Goal: Communication & Community: Answer question/provide support

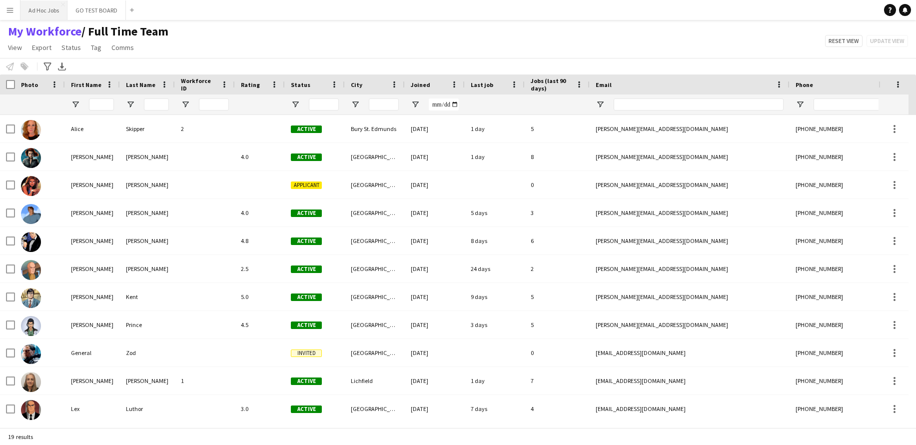
click at [47, 10] on button "Ad Hoc Jobs Close" at bounding box center [43, 9] width 47 height 19
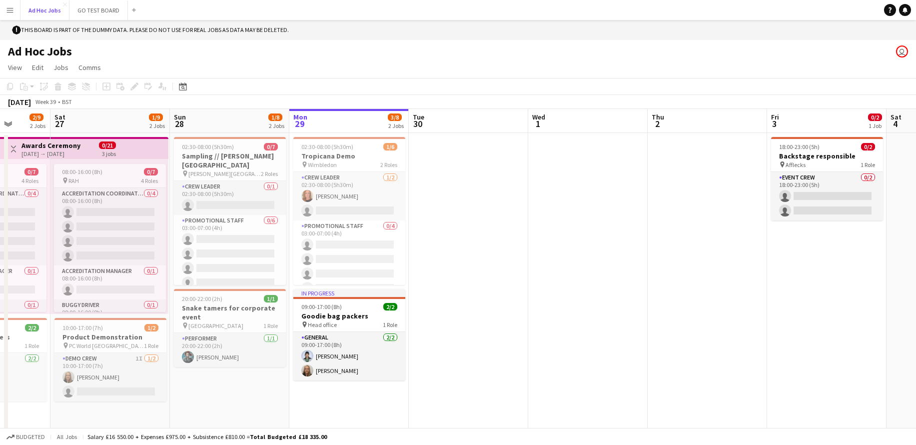
scroll to position [0, 308]
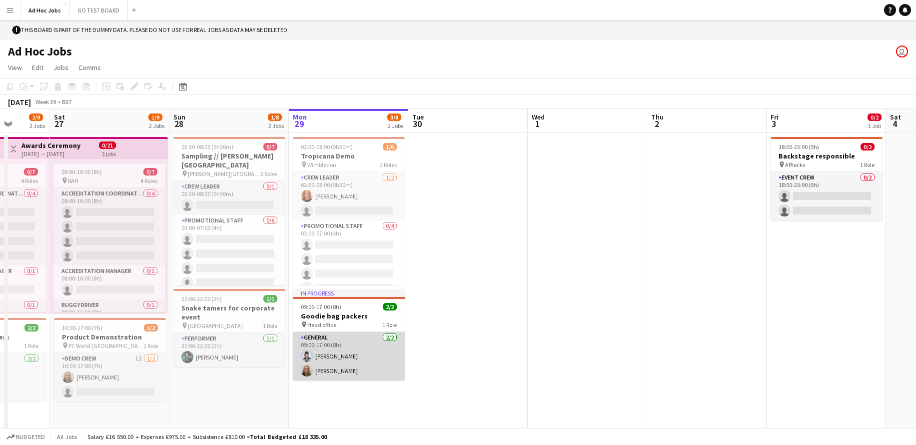
click at [355, 359] on app-card-role "General [DATE] 09:00-17:00 (8h) [PERSON_NAME] [PERSON_NAME]" at bounding box center [349, 356] width 112 height 48
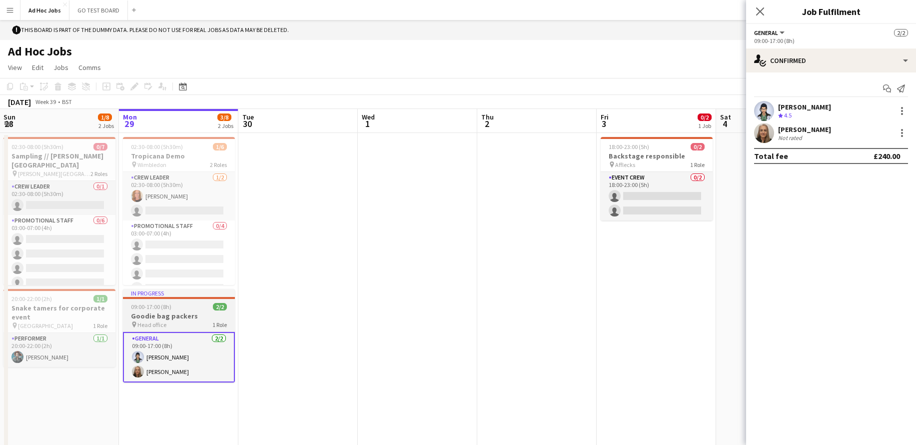
scroll to position [0, 222]
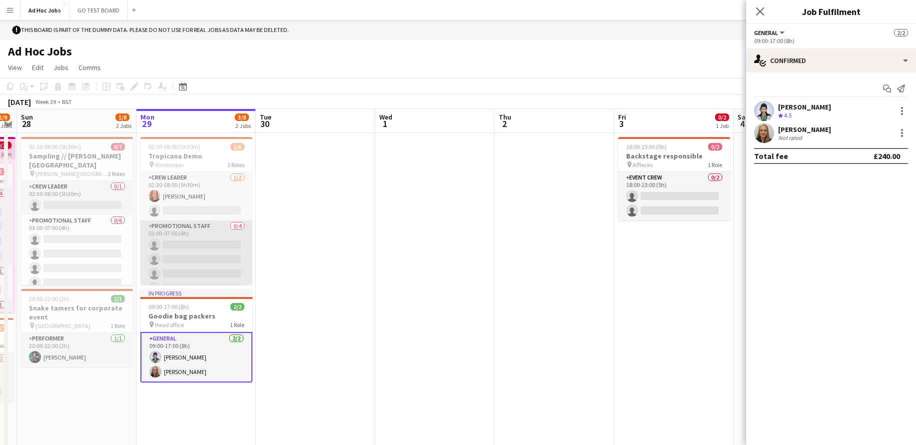
click at [203, 275] on app-card-role "Promotional Staff 0/4 03:00-07:00 (4h) single-neutral-actions single-neutral-ac…" at bounding box center [196, 258] width 112 height 77
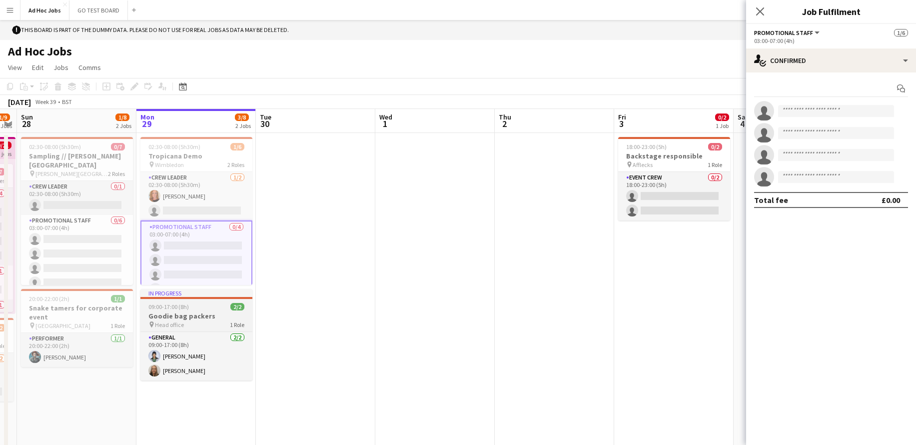
click at [202, 317] on h3 "Goodie bag packers" at bounding box center [196, 315] width 112 height 9
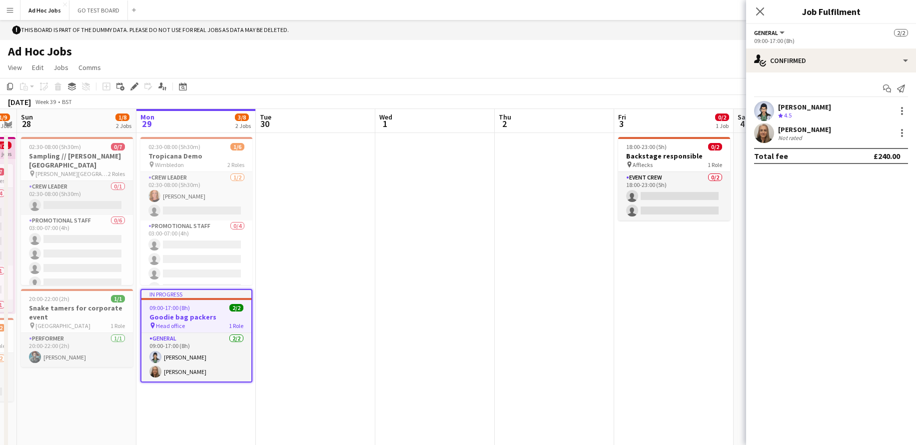
click at [847, 43] on div "09:00-17:00 (8h)" at bounding box center [831, 40] width 154 height 7
click at [829, 45] on app-options-switcher "General All roles General [DATE] 09:00-17:00 (8h)" at bounding box center [831, 36] width 170 height 24
click at [795, 40] on div "09:00-17:00 (8h)" at bounding box center [831, 40] width 154 height 7
click at [870, 23] on div "Close pop-in Job Fulfilment" at bounding box center [831, 12] width 170 height 24
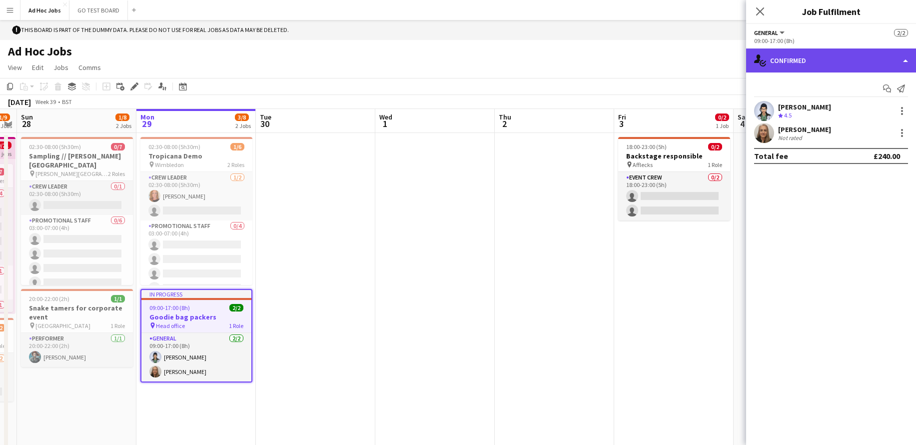
click at [904, 63] on div "single-neutral-actions-check-2 Confirmed" at bounding box center [831, 60] width 170 height 24
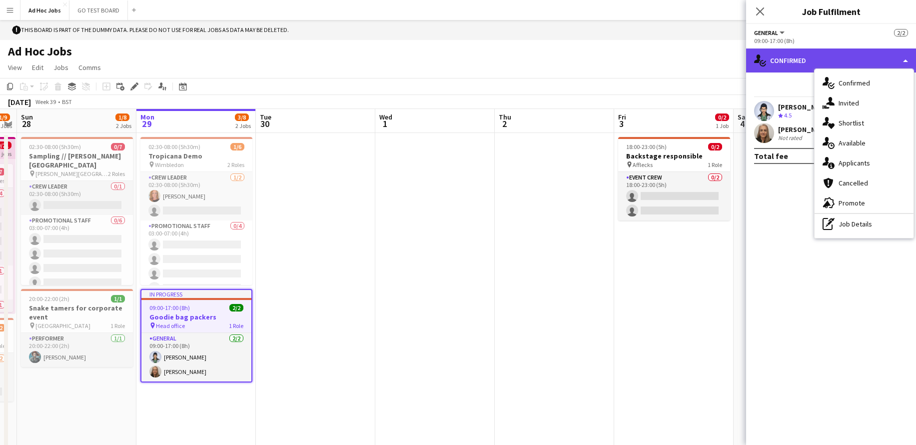
click at [784, 69] on div "single-neutral-actions-check-2 Confirmed" at bounding box center [831, 60] width 170 height 24
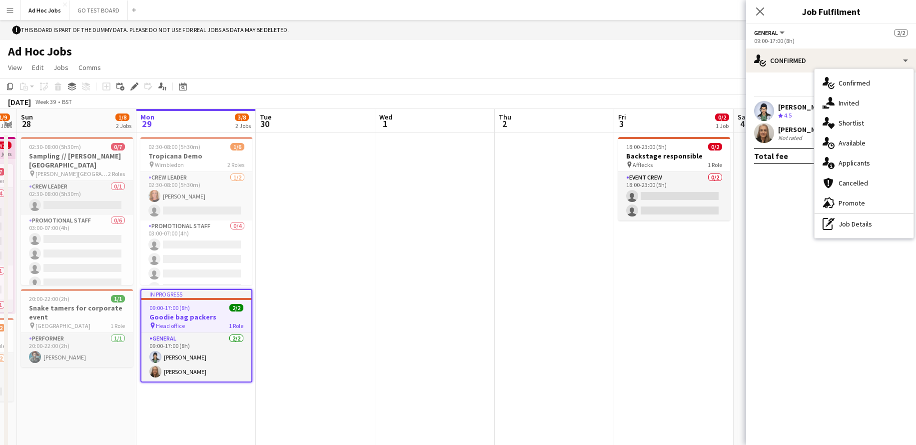
click at [193, 327] on div "pin Head office 1 Role" at bounding box center [196, 325] width 110 height 8
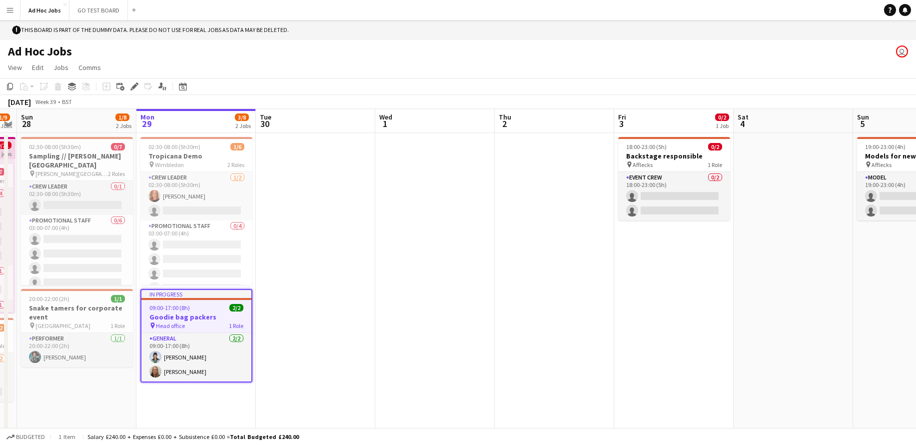
click at [193, 327] on div "pin Head office 1 Role" at bounding box center [196, 325] width 110 height 8
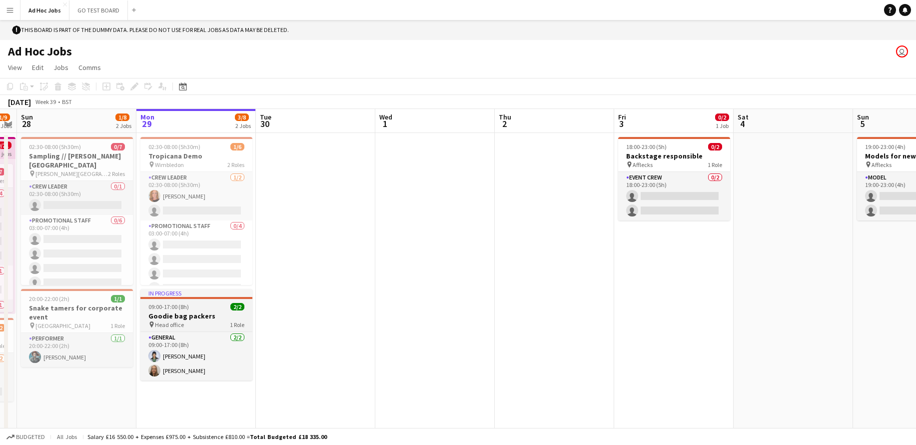
click at [193, 327] on div "pin Head office 1 Role" at bounding box center [196, 324] width 112 height 8
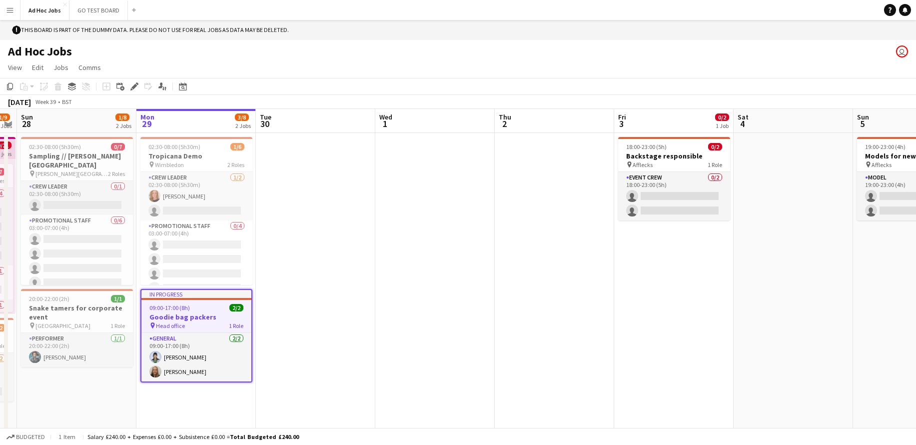
click at [193, 327] on div "pin Head office 1 Role" at bounding box center [196, 325] width 110 height 8
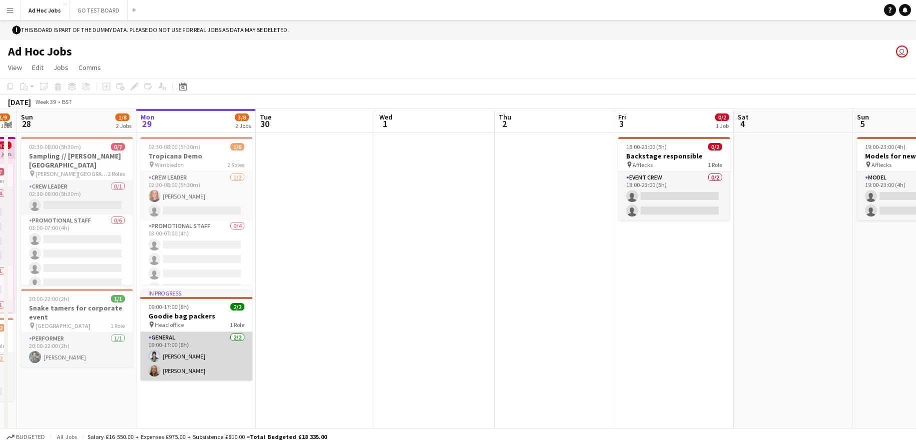
click at [170, 347] on app-card-role "General [DATE] 09:00-17:00 (8h) [PERSON_NAME] [PERSON_NAME]" at bounding box center [196, 356] width 112 height 48
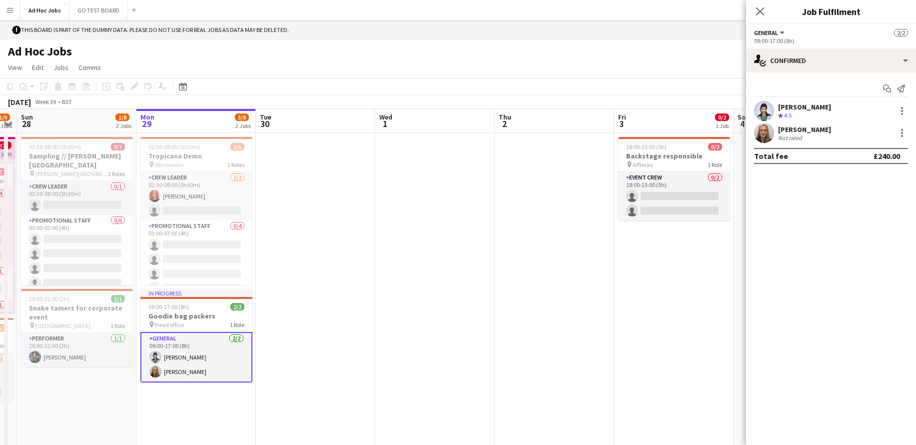
click at [807, 128] on div "[PERSON_NAME]" at bounding box center [804, 129] width 53 height 9
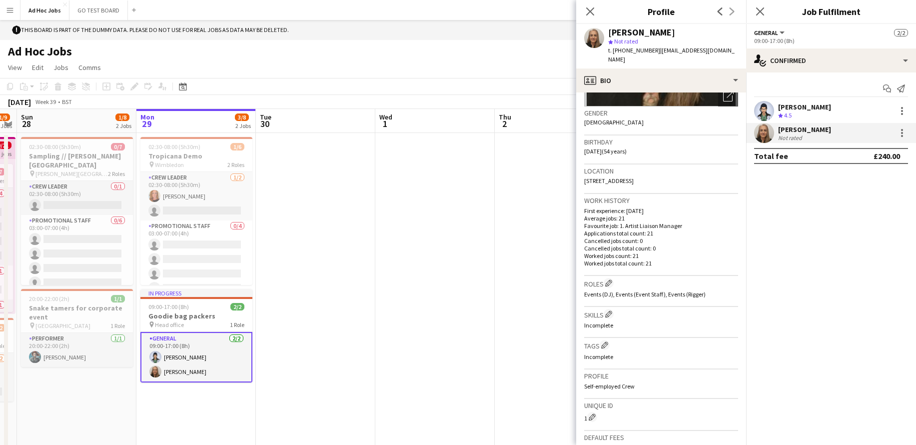
scroll to position [145, 0]
click at [521, 50] on div "Ad Hoc Jobs user" at bounding box center [458, 49] width 916 height 19
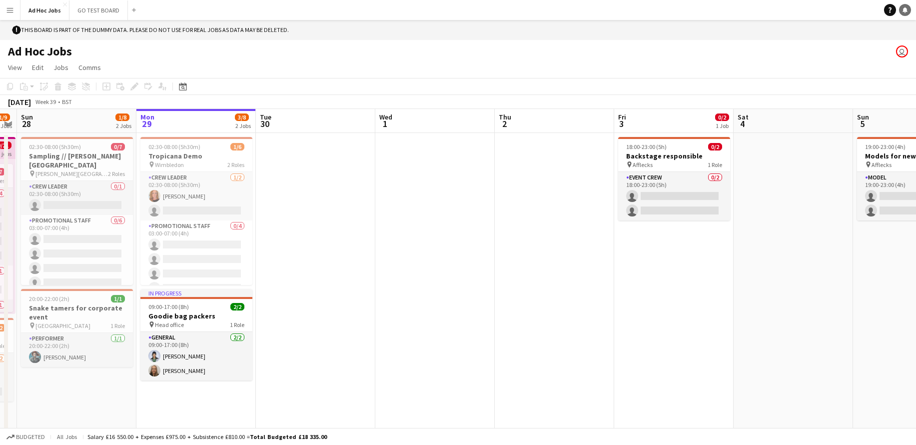
click at [906, 8] on icon at bounding box center [904, 9] width 5 height 5
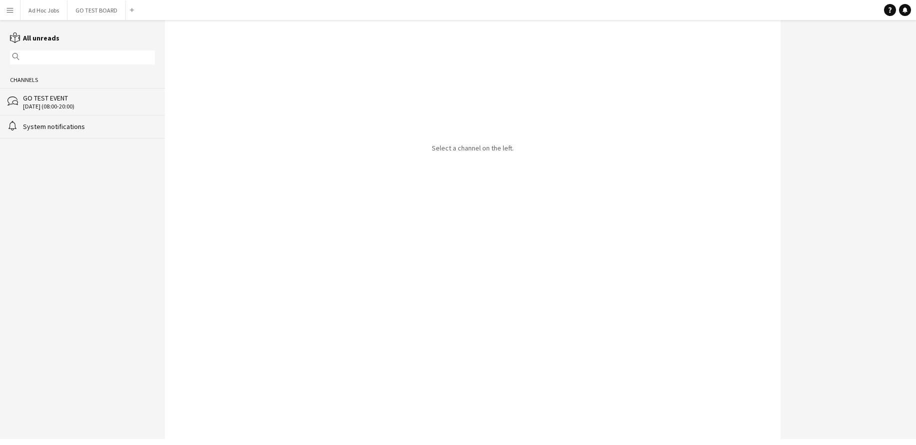
click at [42, 126] on div "System notifications" at bounding box center [89, 126] width 132 height 9
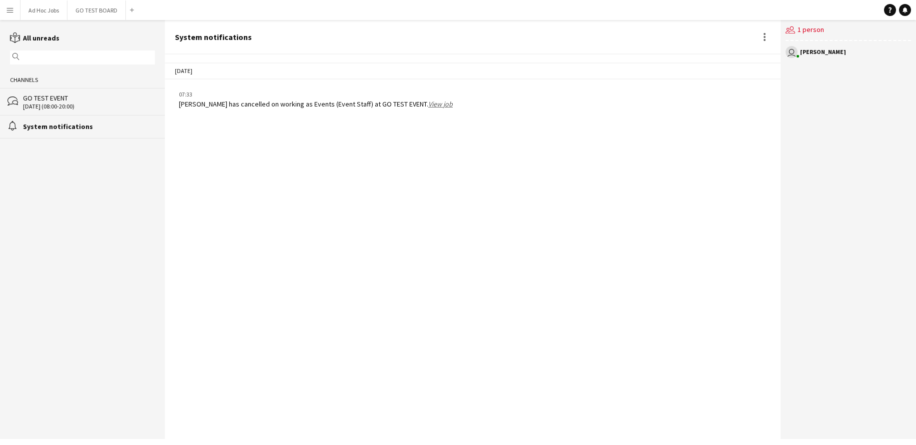
click at [37, 95] on div "GO TEST EVENT" at bounding box center [89, 97] width 132 height 9
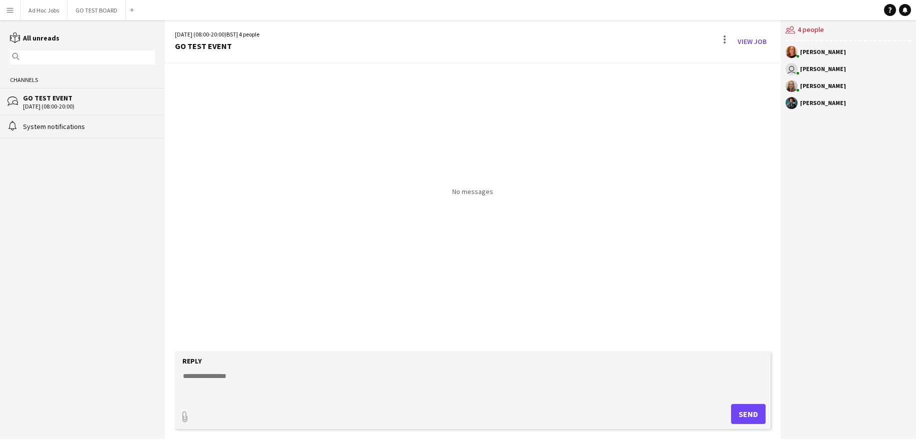
click at [44, 129] on div "System notifications" at bounding box center [89, 126] width 132 height 9
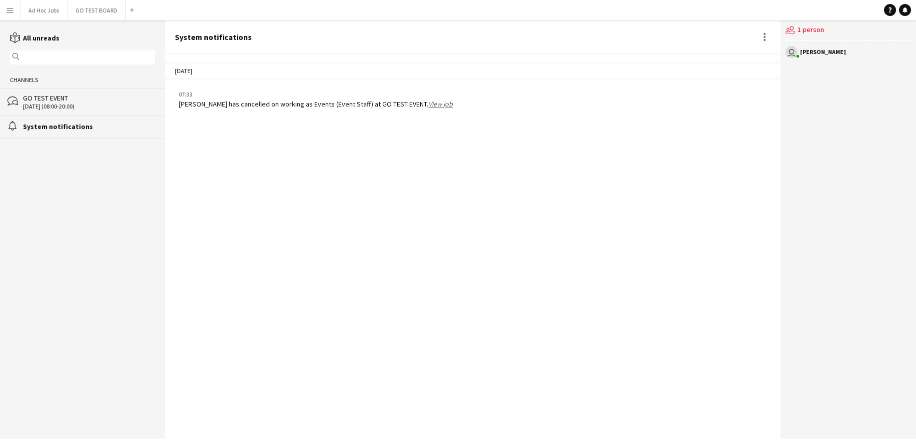
click at [102, 24] on app-channels-list "reading All unreads magnifier Channels bubbles GO TEST EVENT [DATE] (08:00-20:0…" at bounding box center [82, 229] width 165 height 419
click at [106, 7] on button "GO TEST BOARD Close" at bounding box center [96, 9] width 58 height 19
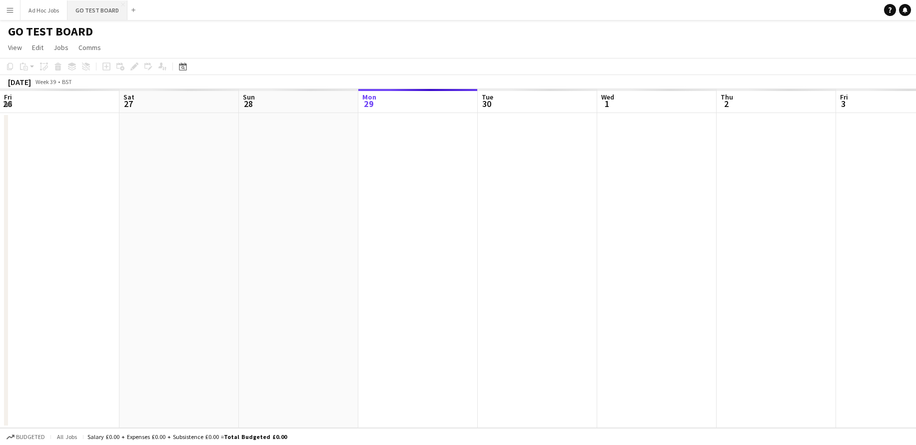
scroll to position [0, 239]
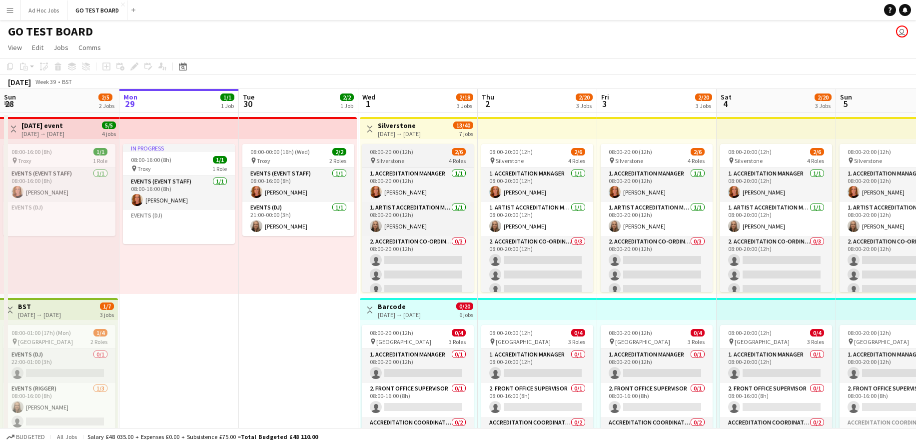
click at [434, 149] on div "08:00-20:00 (12h) 2/6" at bounding box center [418, 151] width 112 height 7
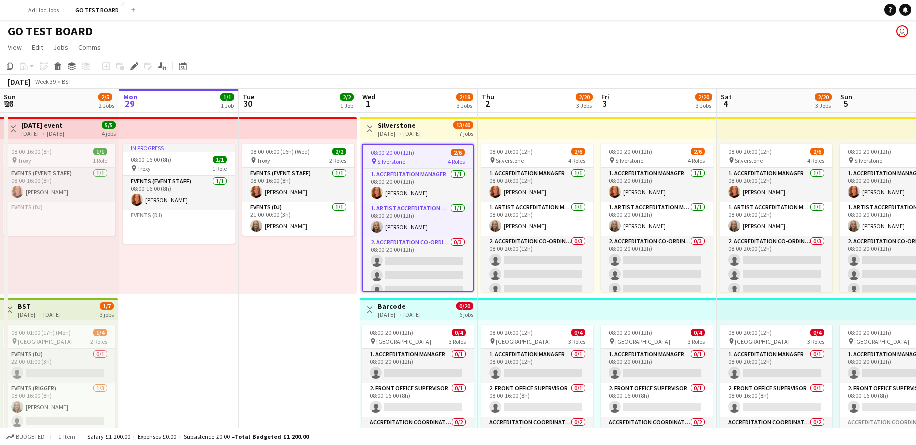
click at [414, 136] on div "[DATE] → [DATE]" at bounding box center [399, 133] width 43 height 7
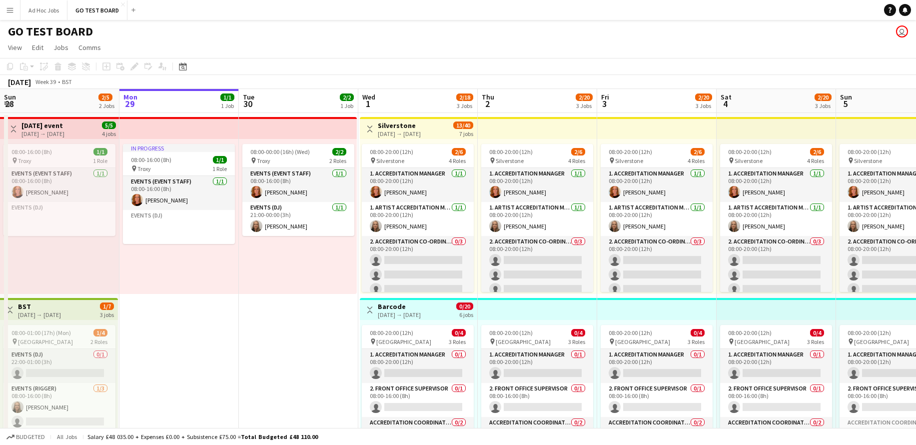
click at [414, 136] on div "[DATE] → [DATE]" at bounding box center [399, 133] width 43 height 7
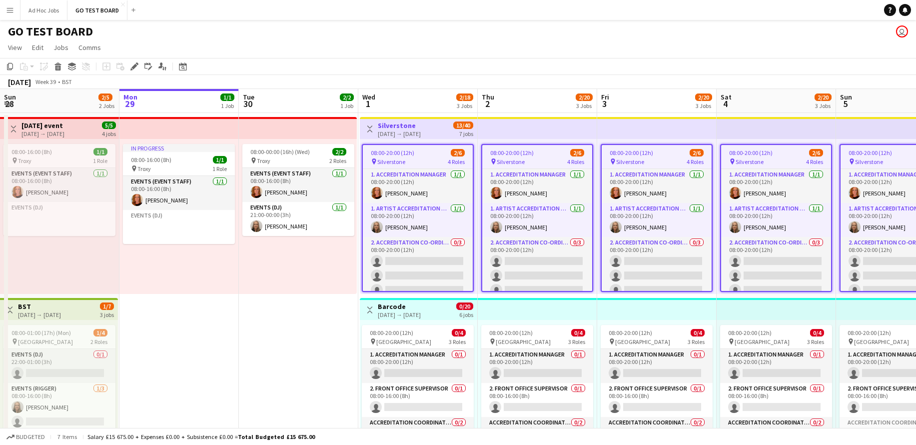
click at [489, 129] on app-top-bar at bounding box center [537, 128] width 119 height 22
click at [421, 131] on div "[DATE] → [DATE]" at bounding box center [399, 133] width 43 height 7
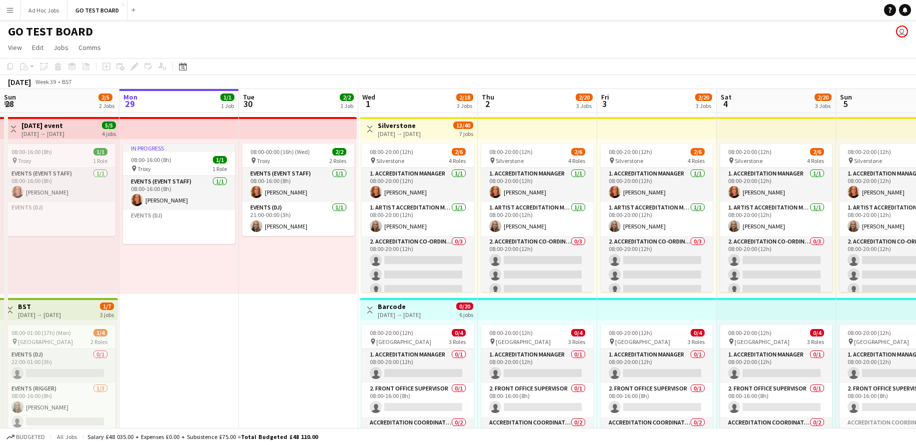
click at [421, 131] on div "[DATE] → [DATE]" at bounding box center [399, 133] width 43 height 7
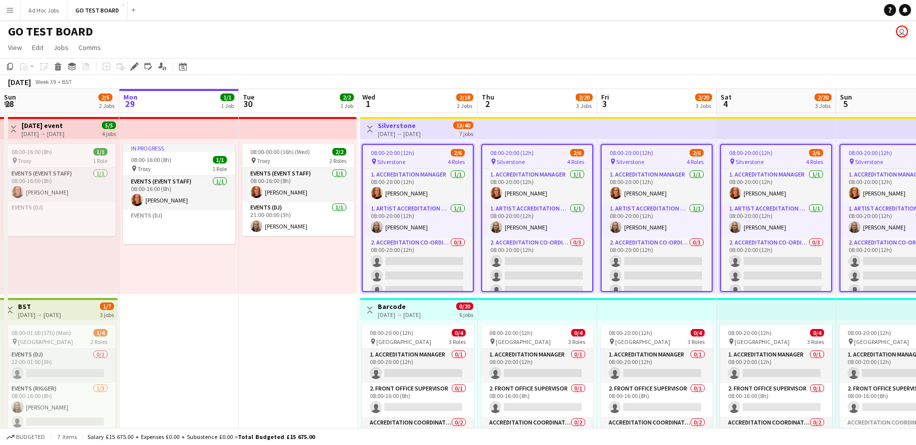
click at [423, 154] on div "08:00-20:00 (12h) 2/6" at bounding box center [418, 152] width 110 height 7
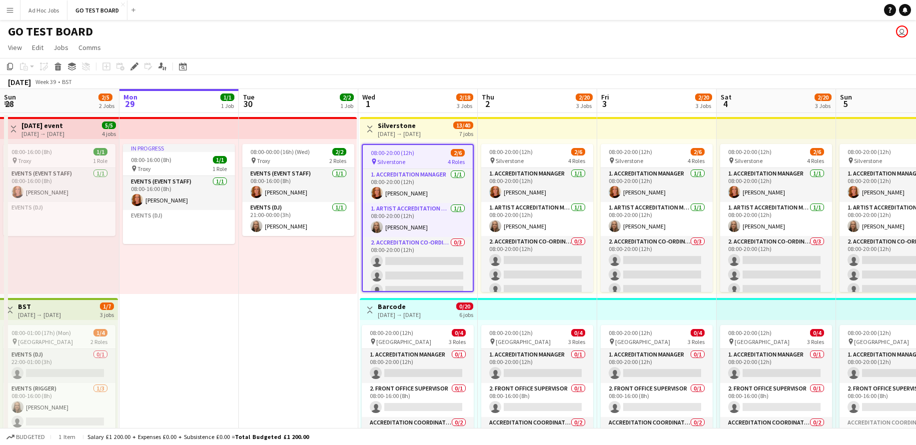
click at [423, 154] on div "08:00-20:00 (12h) 2/6" at bounding box center [418, 152] width 110 height 7
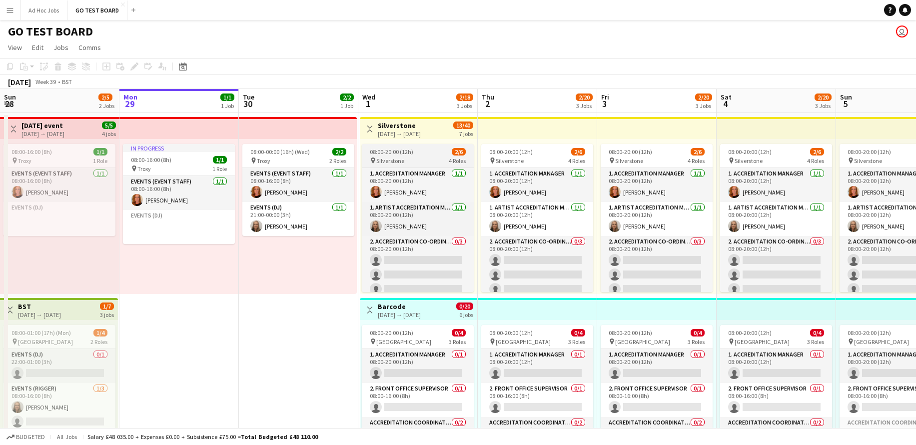
click at [423, 154] on div "08:00-20:00 (12h) 2/6" at bounding box center [418, 151] width 112 height 7
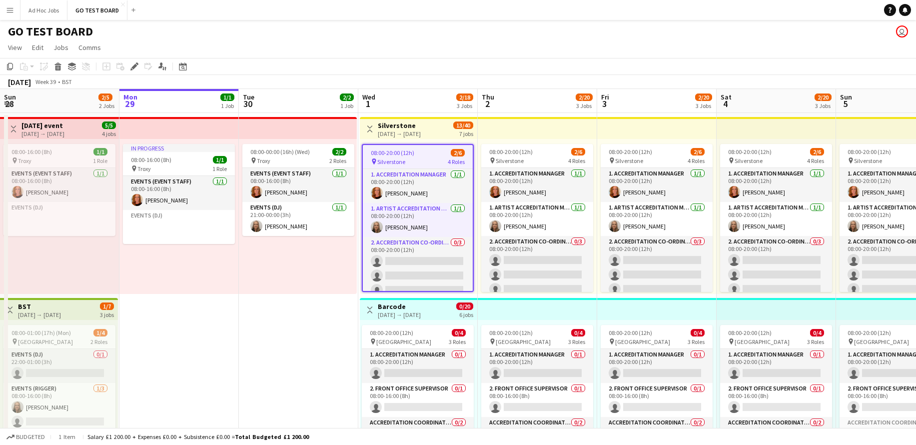
click at [423, 154] on div "08:00-20:00 (12h) 2/6" at bounding box center [418, 152] width 110 height 7
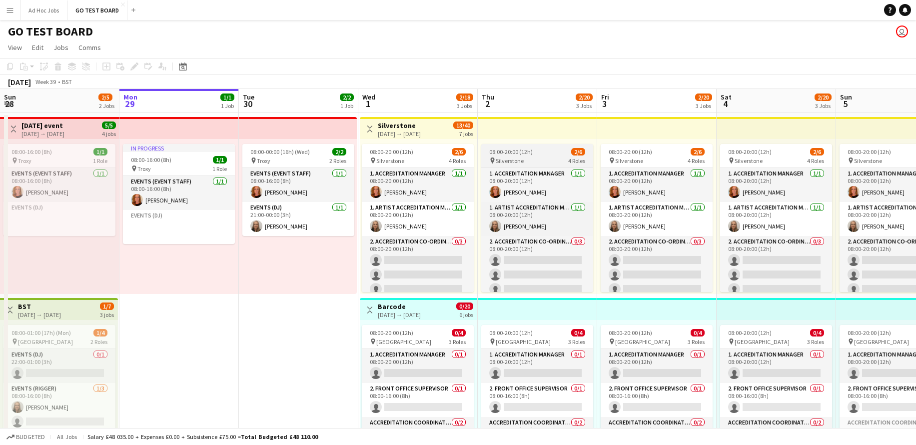
click at [531, 157] on div "pin Silverstone 4 Roles" at bounding box center [537, 160] width 112 height 8
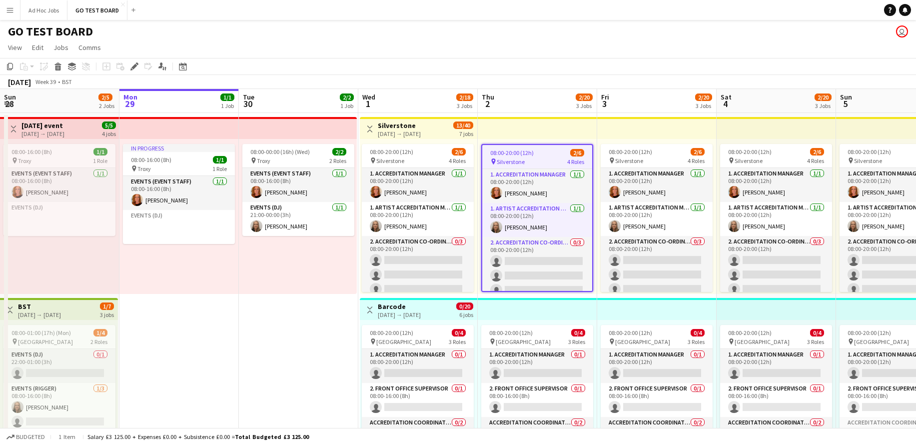
click at [531, 158] on div "pin Silverstone 4 Roles" at bounding box center [537, 161] width 110 height 8
click at [444, 163] on div "pin Silverstone 4 Roles" at bounding box center [418, 160] width 112 height 8
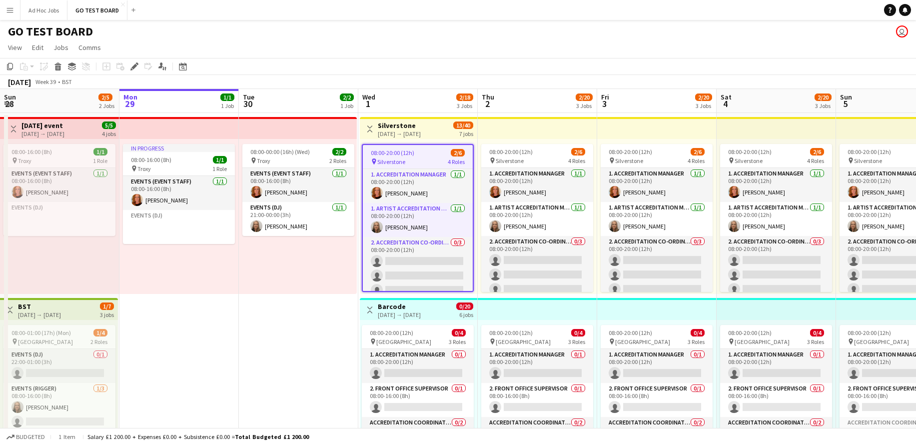
click at [421, 139] on div "08:00-20:00 (12h) 2/6 pin Silverstone 4 Roles 1. Accreditation Manager [DATE] 0…" at bounding box center [418, 216] width 117 height 155
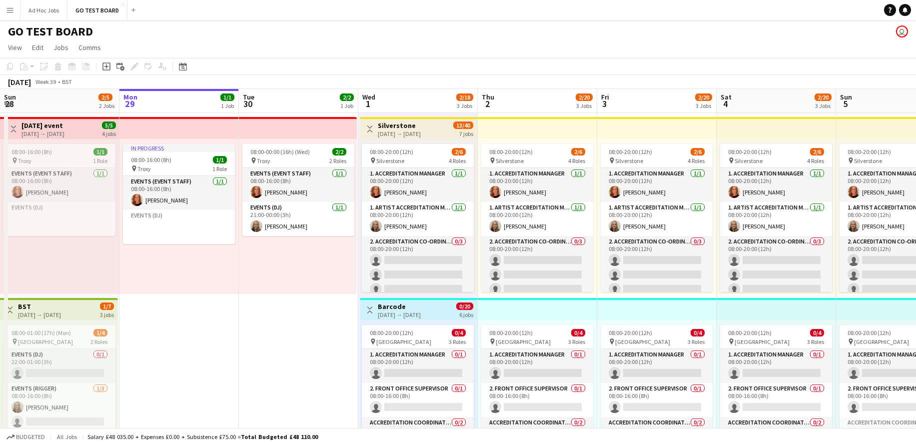
click at [421, 139] on div "08:00-20:00 (12h) 2/6 pin Silverstone 4 Roles 1. Accreditation Manager [DATE] 0…" at bounding box center [418, 216] width 117 height 155
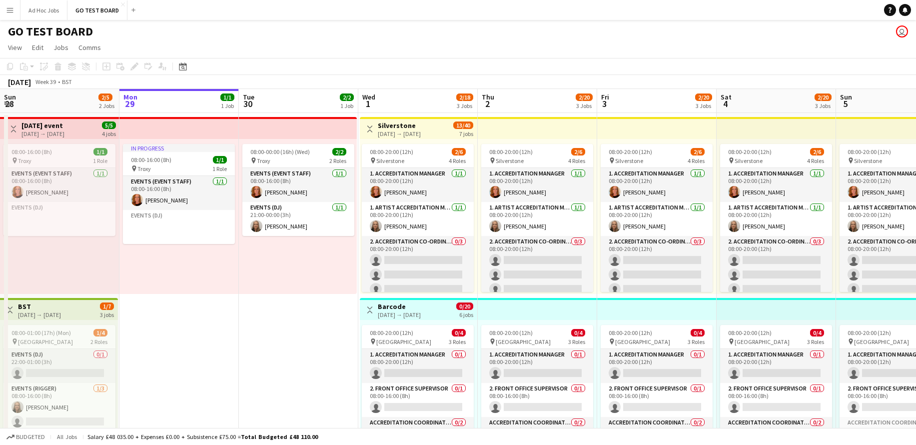
click at [421, 139] on div "08:00-20:00 (12h) 2/6 pin Silverstone 4 Roles 1. Accreditation Manager [DATE] 0…" at bounding box center [418, 216] width 117 height 155
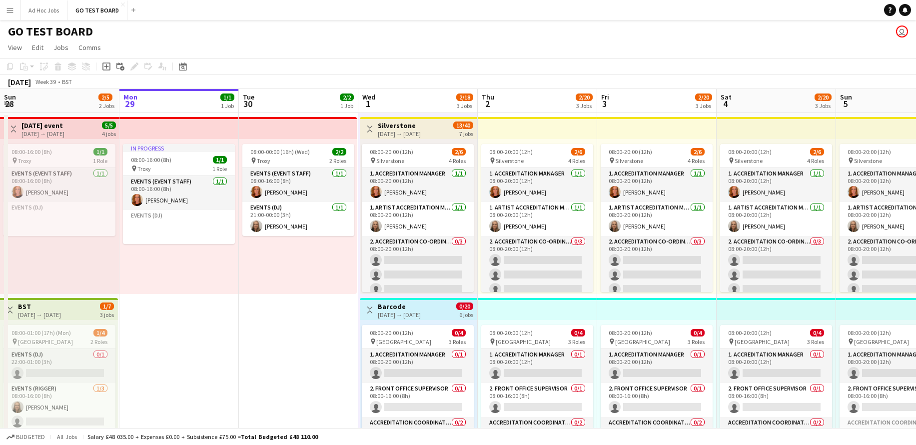
click at [396, 128] on h3 "Silverstone" at bounding box center [399, 125] width 43 height 9
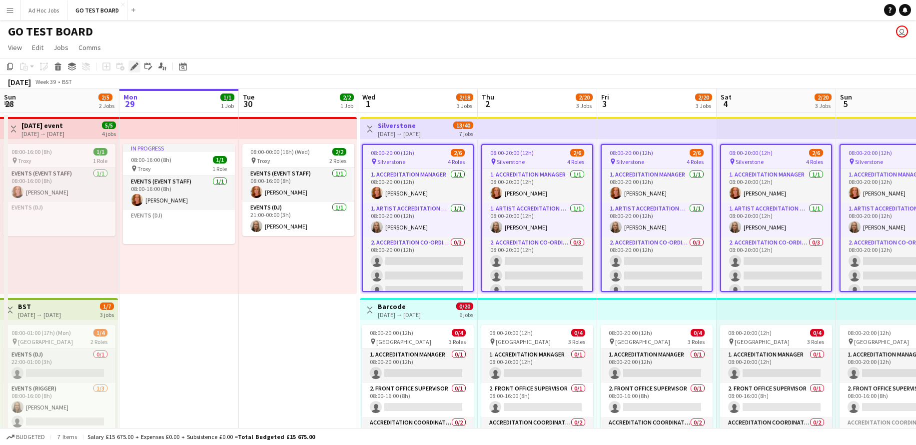
click at [135, 67] on icon "Edit" at bounding box center [134, 66] width 8 height 8
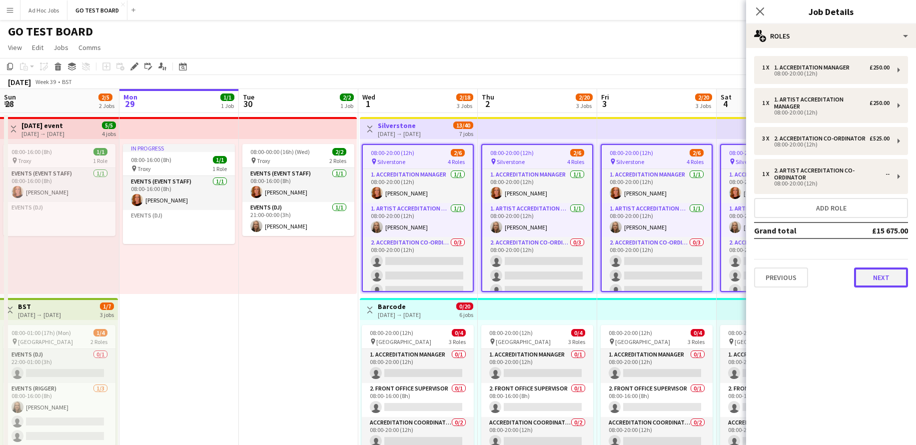
click at [869, 270] on button "Next" at bounding box center [881, 277] width 54 height 20
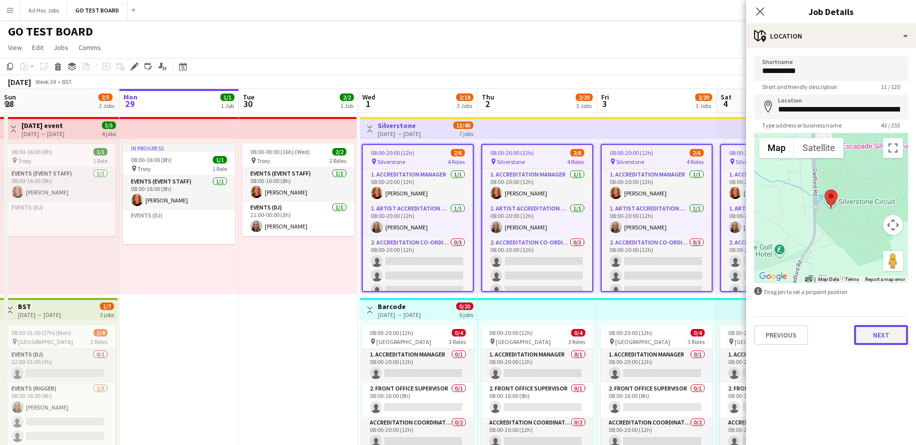
click at [886, 338] on button "Next" at bounding box center [881, 335] width 54 height 20
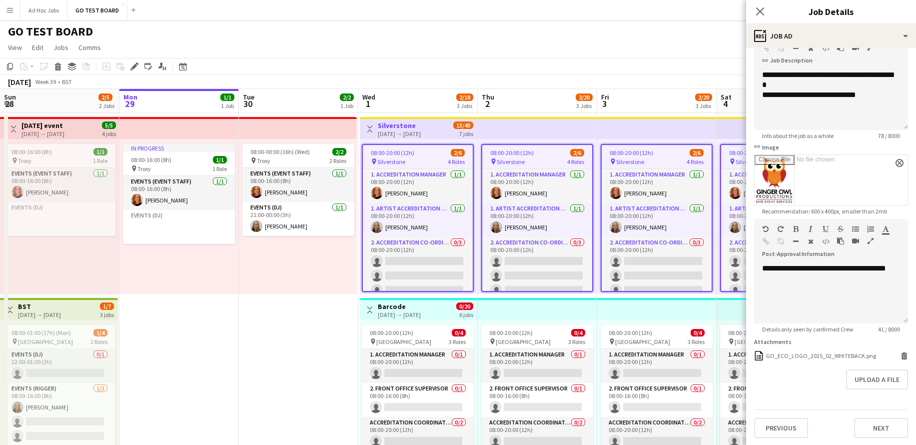
scroll to position [70, 0]
click at [762, 15] on icon at bounding box center [759, 10] width 9 height 9
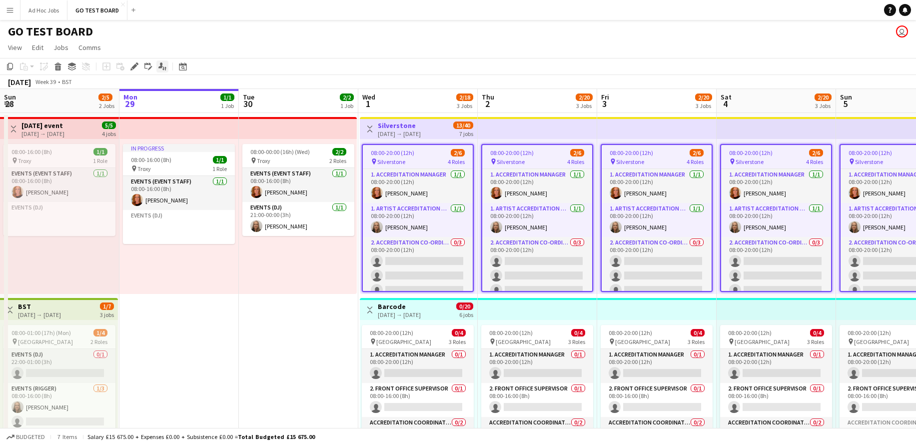
click at [160, 69] on icon "Applicants" at bounding box center [162, 66] width 8 height 8
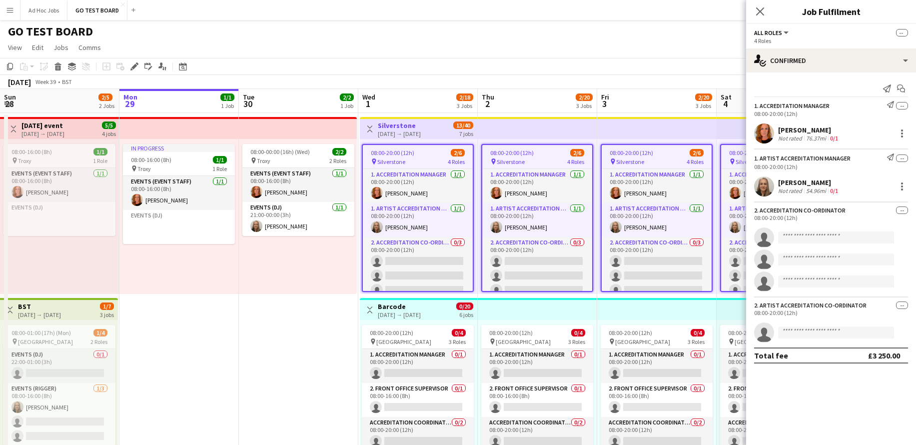
drag, startPoint x: 280, startPoint y: 24, endPoint x: 394, endPoint y: 73, distance: 124.0
click at [390, 68] on app-board "GO TEST BOARD user View Day view expanded Day view collapsed Month view Date pi…" at bounding box center [458, 348] width 916 height 656
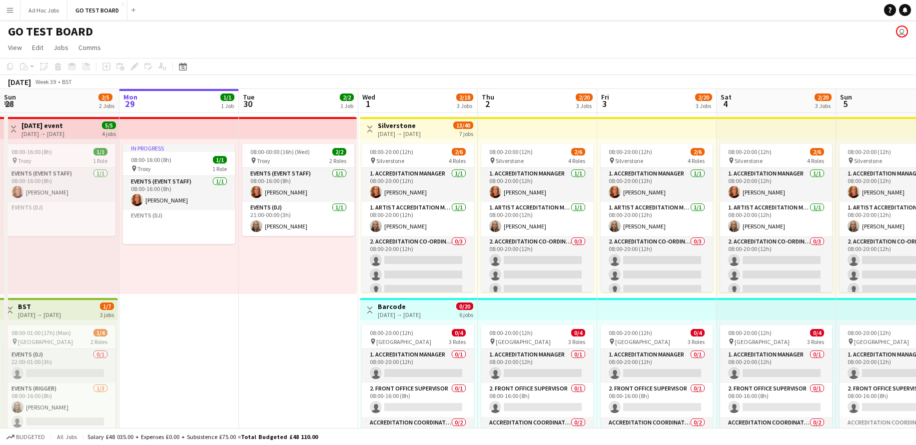
click at [602, 36] on div "GO TEST BOARD user" at bounding box center [458, 29] width 916 height 19
click at [892, 10] on icon "Help" at bounding box center [890, 10] width 6 height 6
click at [8, 0] on button "Menu" at bounding box center [10, 10] width 20 height 20
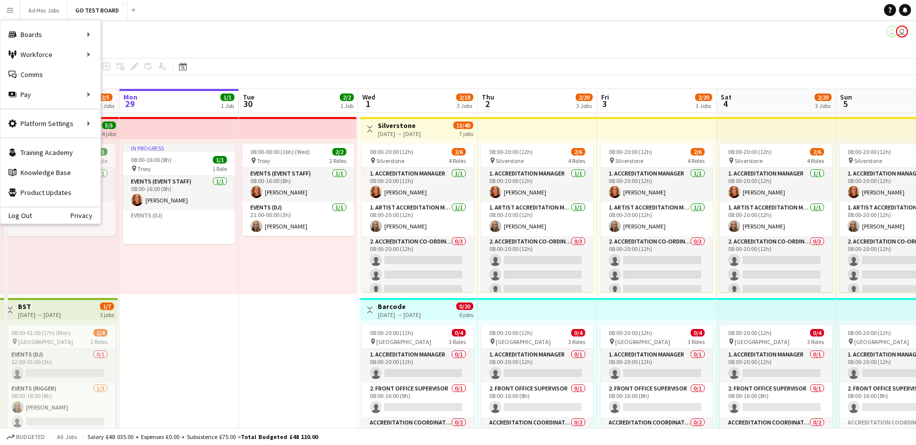
click at [8, 7] on app-icon "Menu" at bounding box center [10, 10] width 8 height 8
click at [110, 55] on link "My Workforce" at bounding box center [151, 54] width 100 height 20
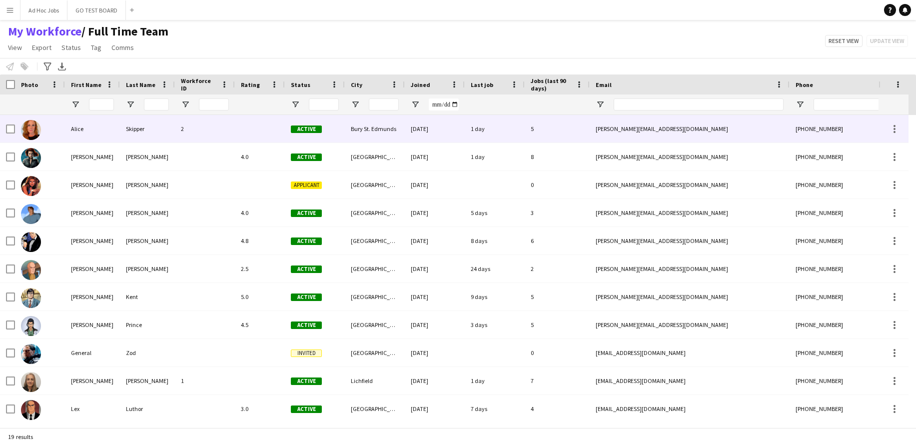
click at [79, 133] on div "Alice" at bounding box center [92, 128] width 55 height 27
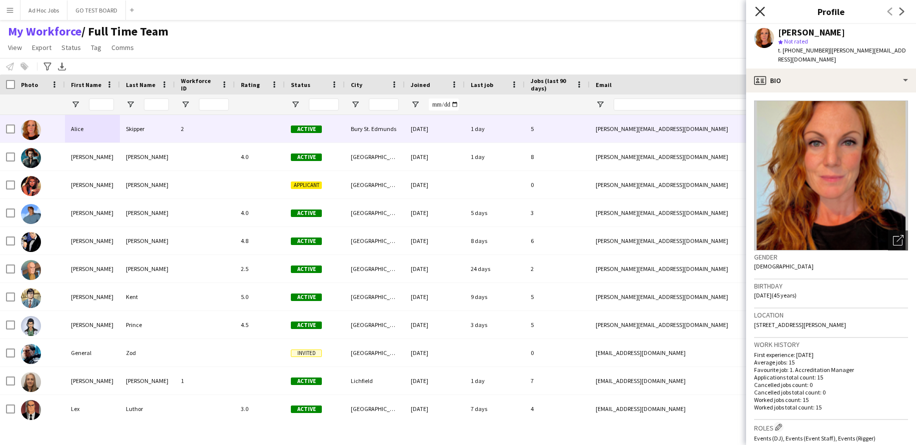
click at [760, 14] on icon "Close pop-in" at bounding box center [759, 10] width 9 height 9
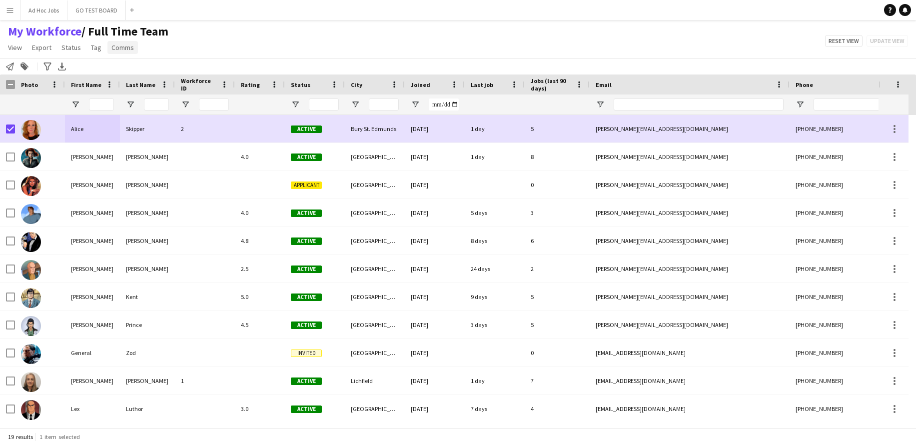
click at [119, 48] on span "Comms" at bounding box center [122, 47] width 22 height 9
click at [126, 64] on span "Send notification" at bounding box center [139, 68] width 51 height 9
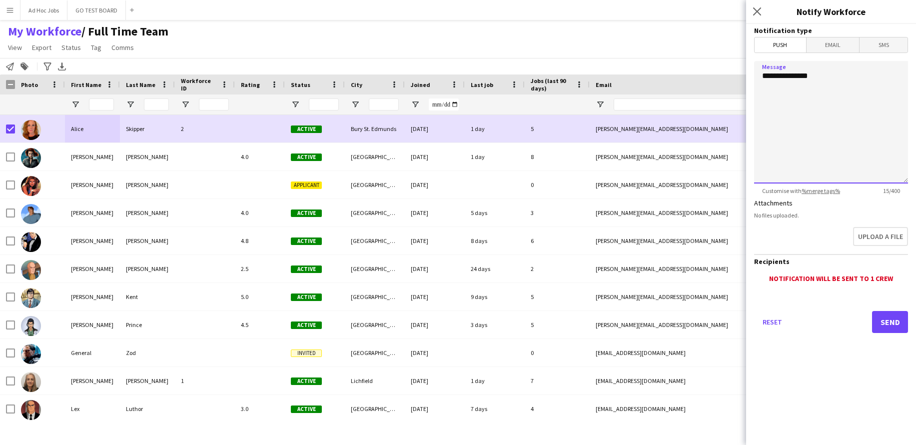
click at [764, 91] on textarea "**********" at bounding box center [831, 122] width 154 height 122
type textarea "**********"
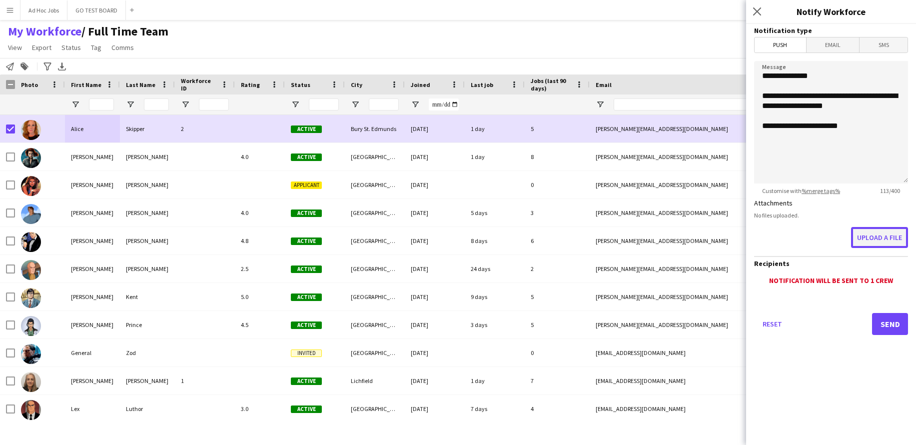
click at [877, 235] on button "Upload a file" at bounding box center [879, 237] width 57 height 21
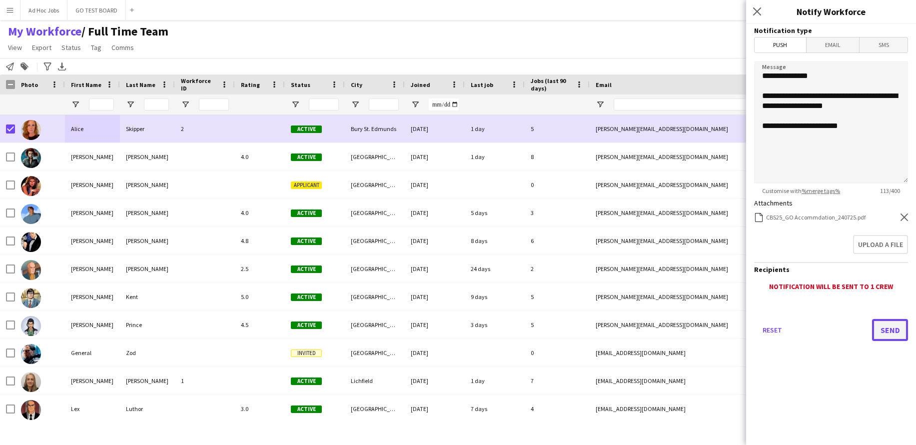
click at [890, 332] on button "Send" at bounding box center [890, 330] width 36 height 22
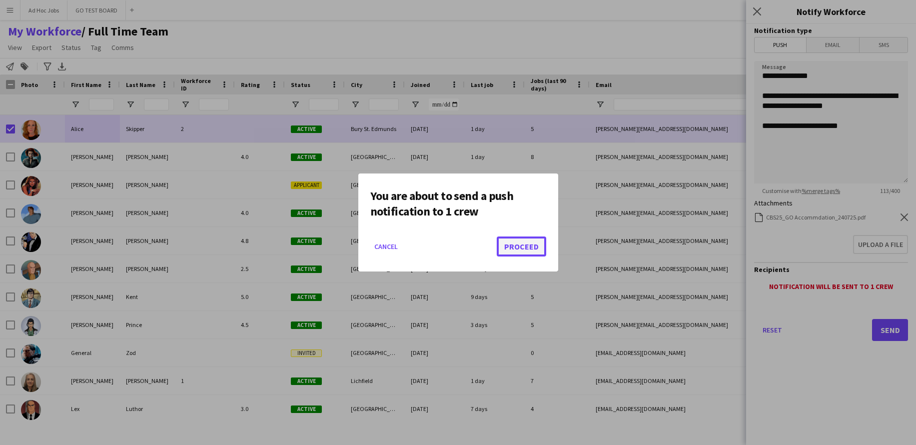
click at [525, 249] on button "Proceed" at bounding box center [521, 246] width 49 height 20
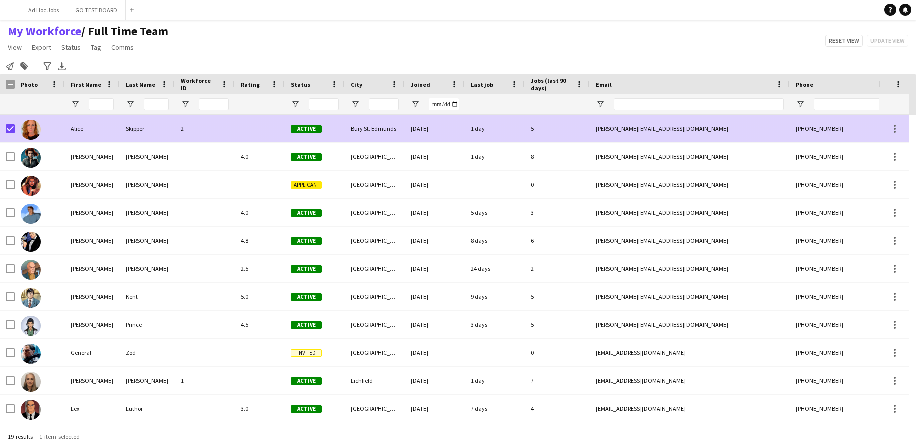
click at [15, 129] on div at bounding box center [40, 128] width 50 height 27
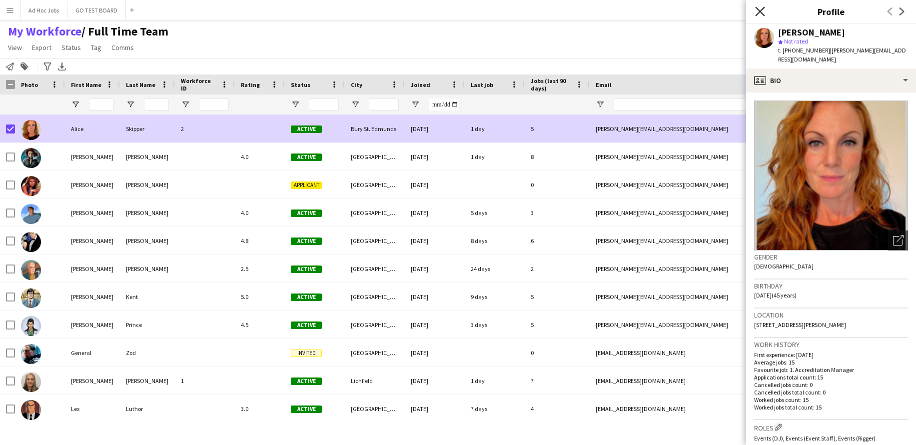
click at [757, 13] on icon at bounding box center [759, 10] width 9 height 9
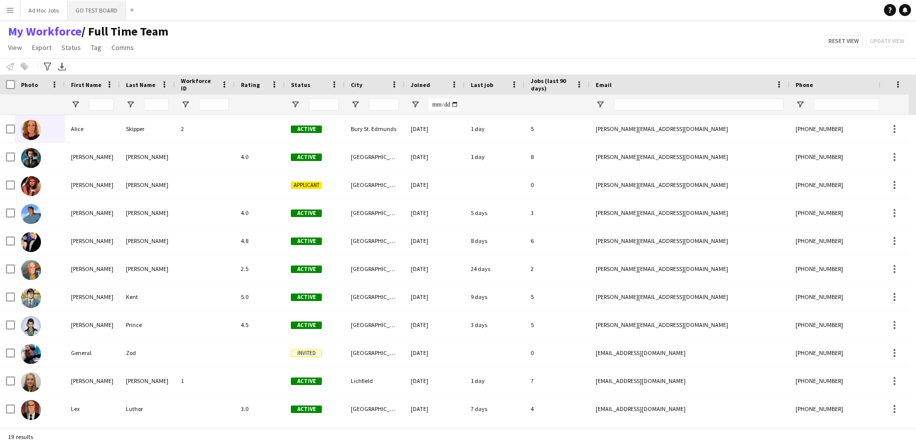
click at [76, 15] on button "GO TEST BOARD Close" at bounding box center [96, 9] width 58 height 19
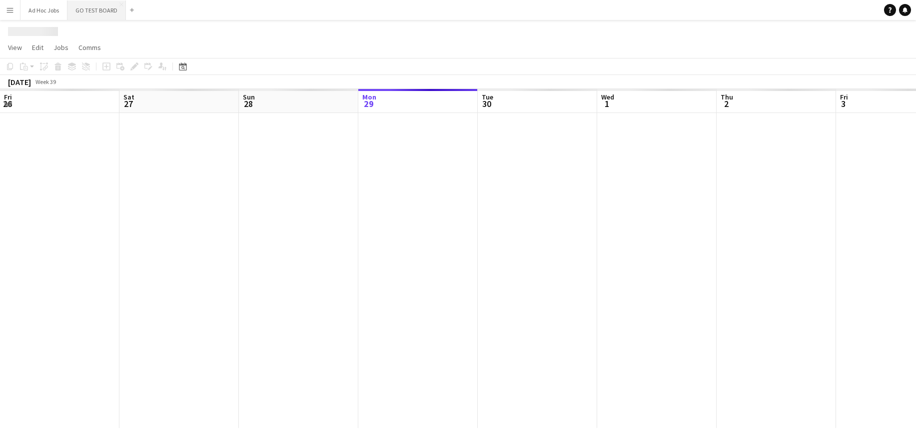
scroll to position [0, 239]
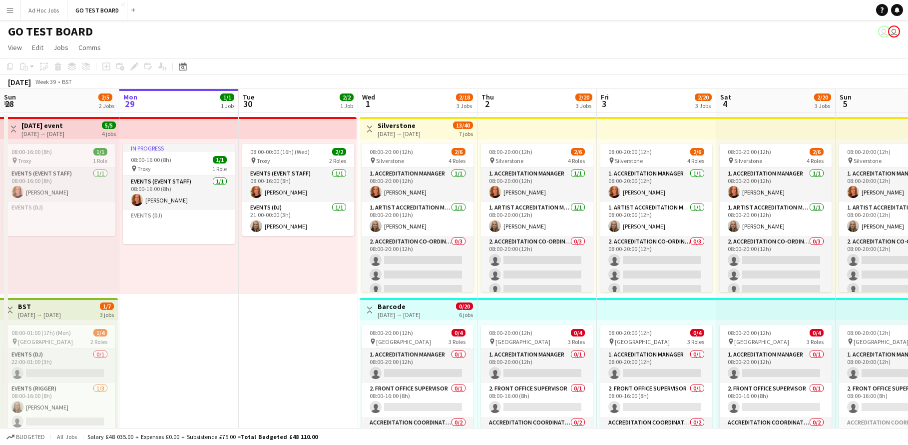
click at [12, 6] on app-icon "Menu" at bounding box center [10, 10] width 8 height 8
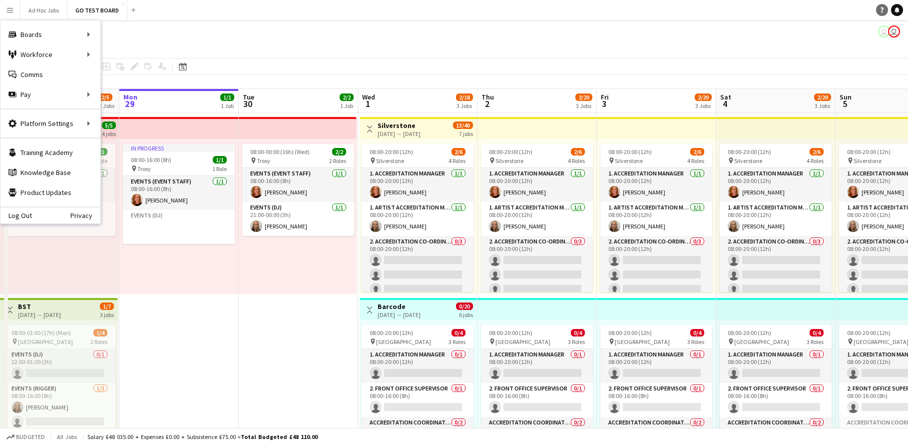
click at [883, 10] on icon "Help" at bounding box center [882, 10] width 6 height 6
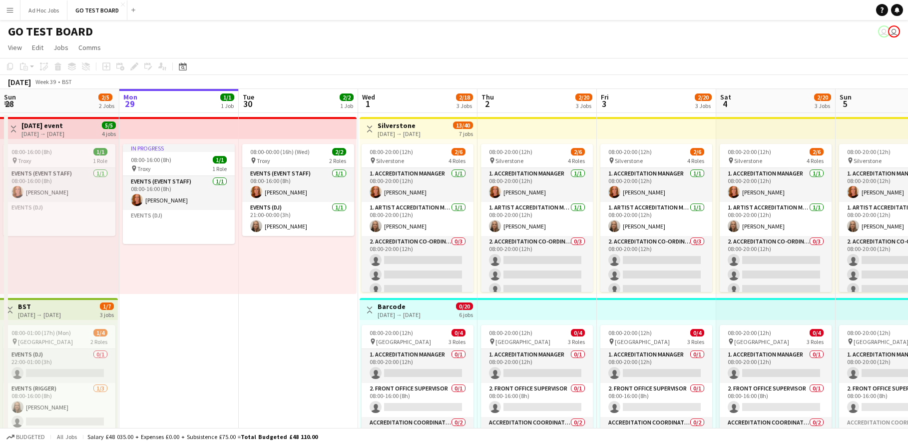
click at [12, 13] on app-icon "Menu" at bounding box center [10, 10] width 8 height 8
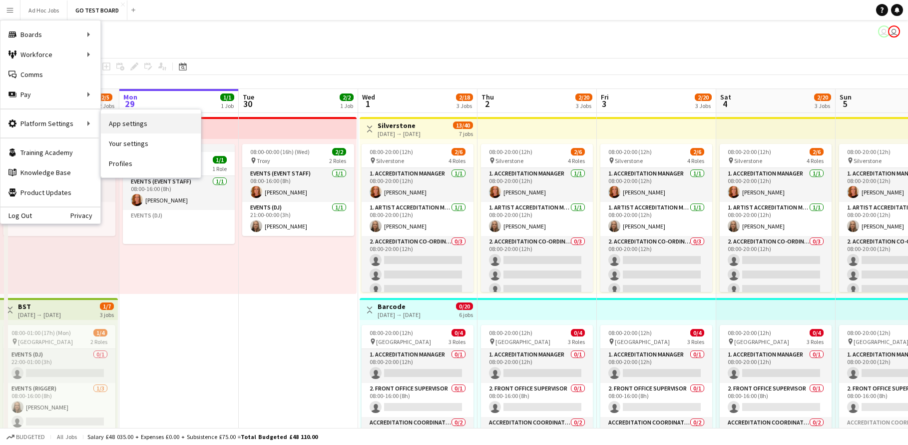
click at [118, 120] on link "App settings" at bounding box center [151, 123] width 100 height 20
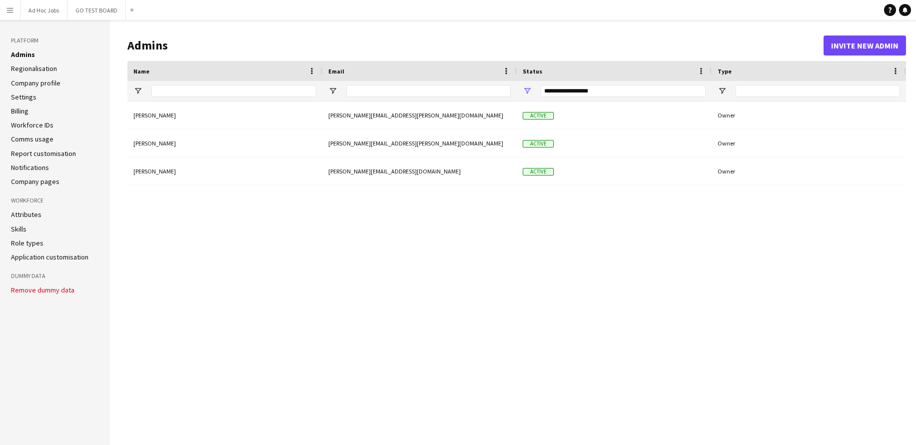
click at [49, 182] on link "Company pages" at bounding box center [35, 181] width 48 height 9
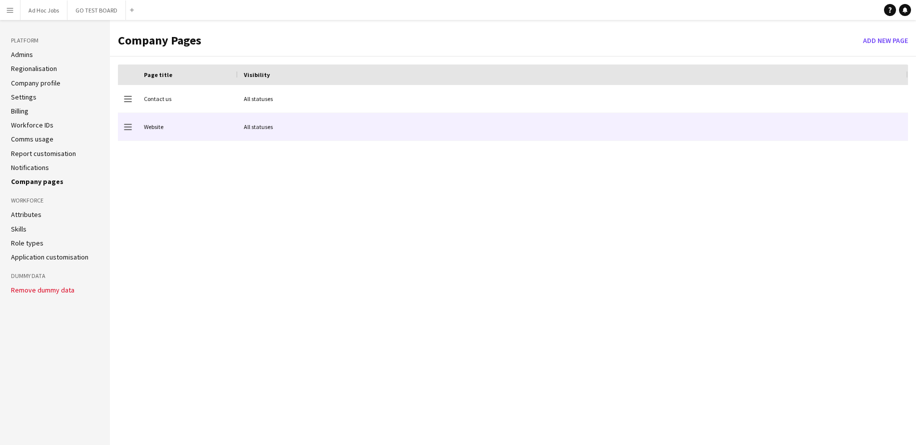
click at [148, 128] on div "Website" at bounding box center [188, 126] width 100 height 27
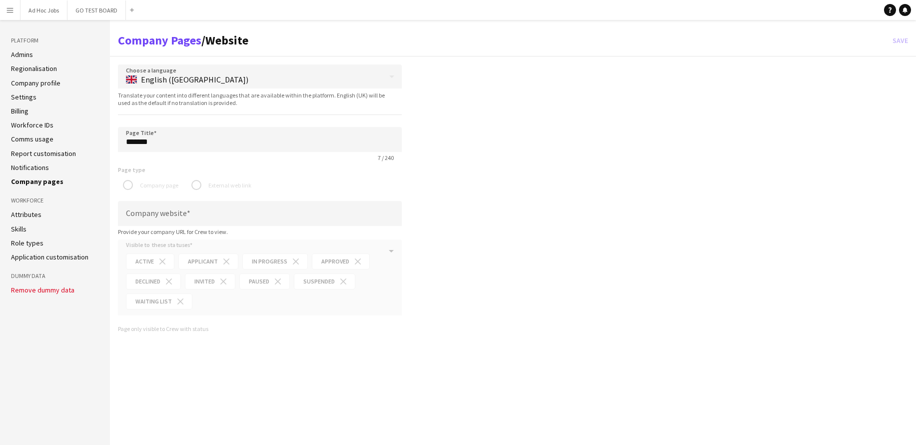
click at [39, 169] on link "Notifications" at bounding box center [30, 167] width 38 height 9
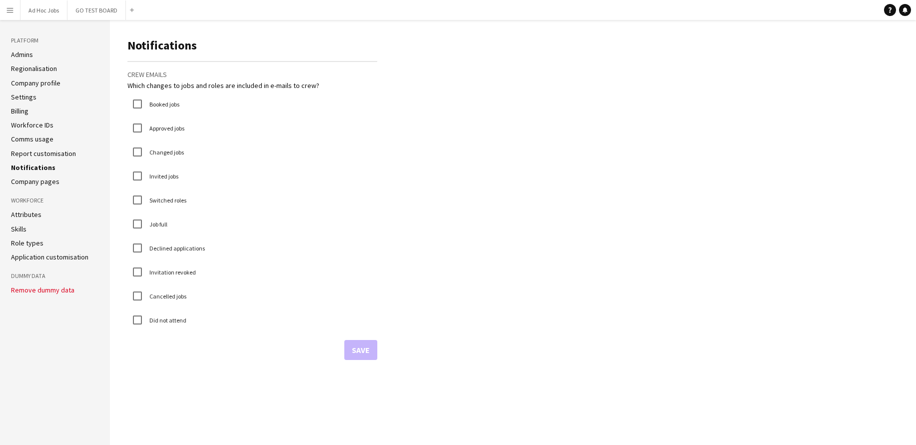
click at [10, 7] on app-icon "Menu" at bounding box center [10, 10] width 8 height 8
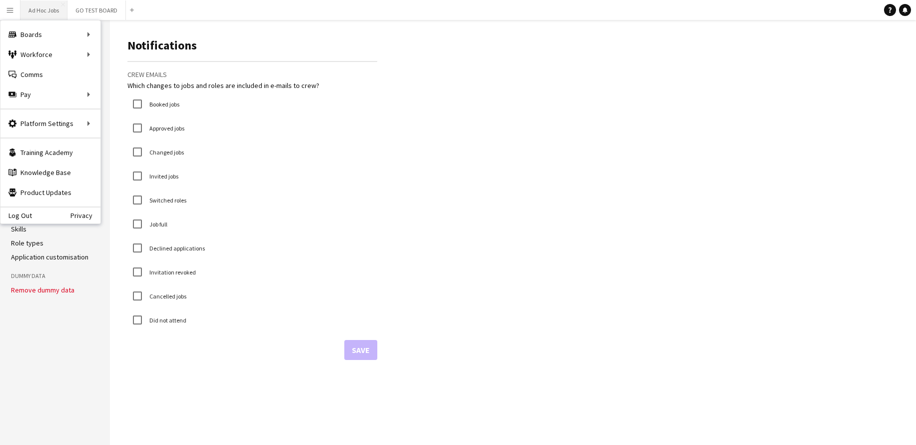
click at [40, 9] on button "Ad Hoc Jobs Close" at bounding box center [43, 9] width 47 height 19
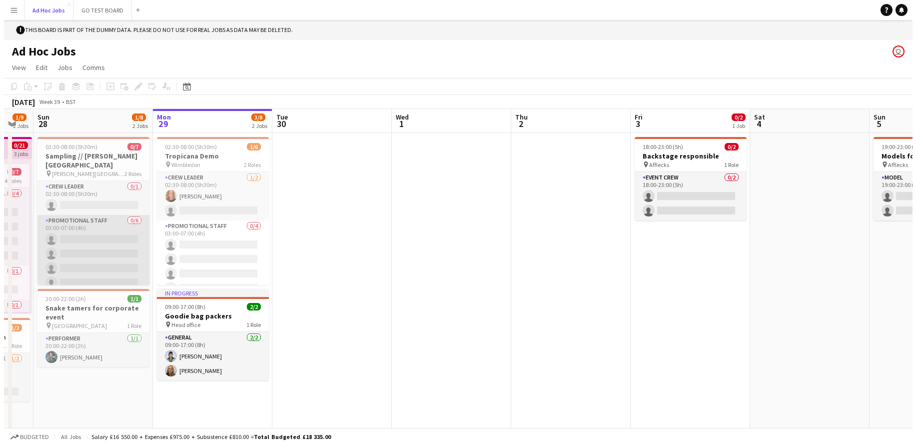
scroll to position [1, 0]
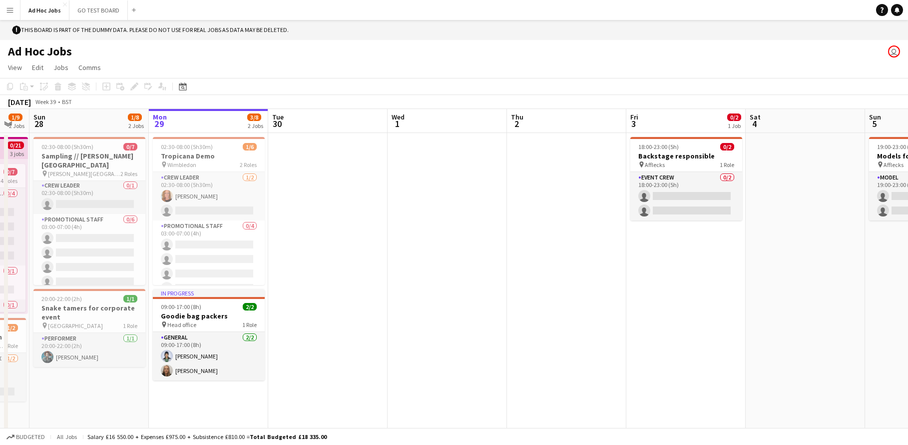
click at [10, 10] on app-icon "Menu" at bounding box center [10, 10] width 8 height 8
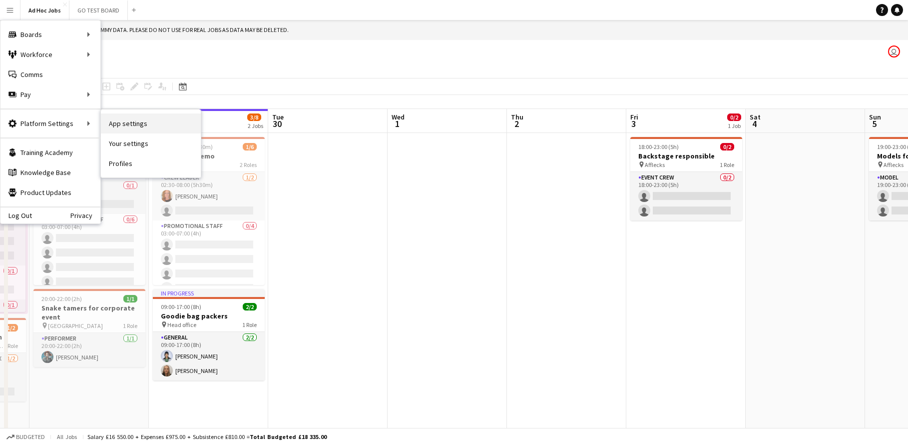
click at [131, 121] on link "App settings" at bounding box center [151, 123] width 100 height 20
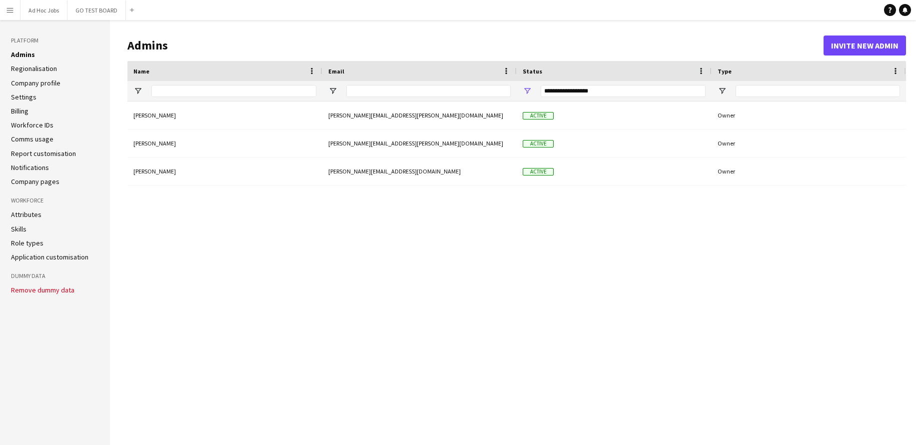
click at [34, 167] on link "Notifications" at bounding box center [30, 167] width 38 height 9
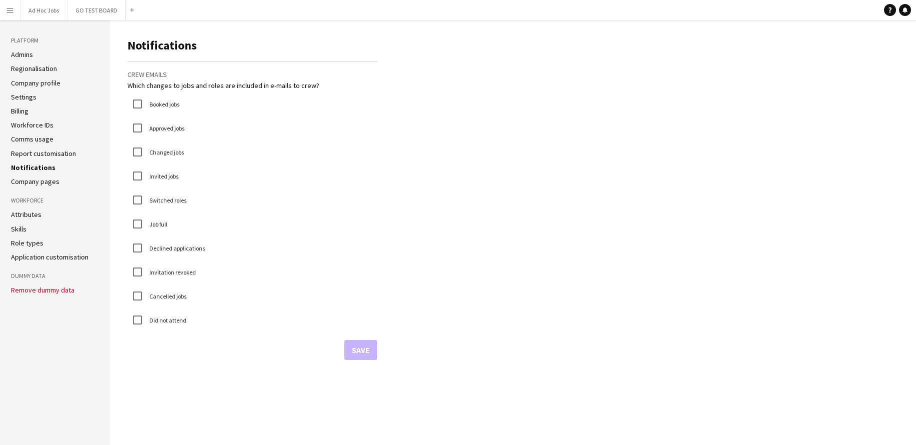
click at [11, 13] on app-icon "Menu" at bounding box center [10, 10] width 8 height 8
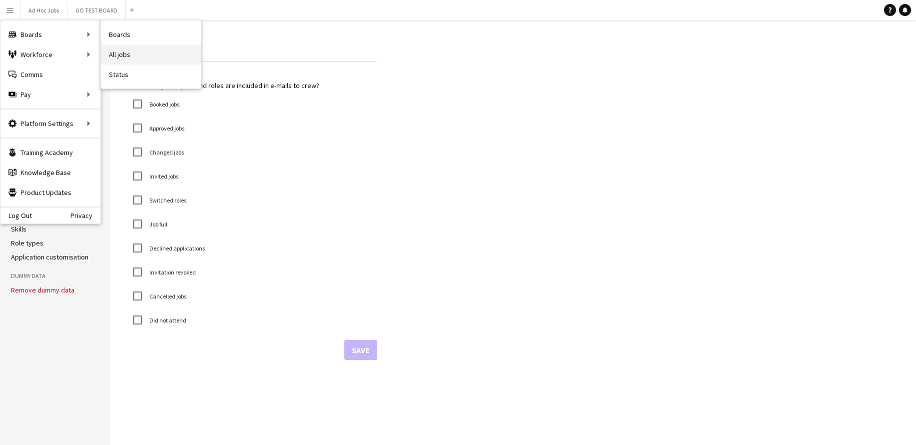
click at [113, 54] on link "All jobs" at bounding box center [151, 54] width 100 height 20
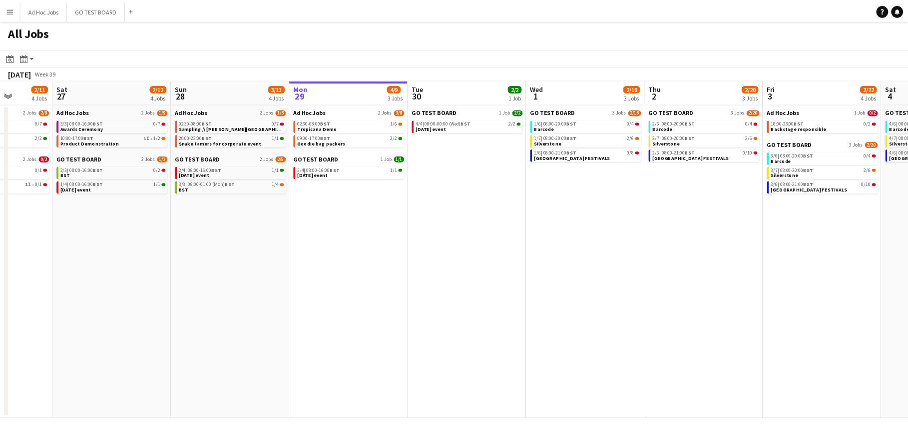
scroll to position [0, 304]
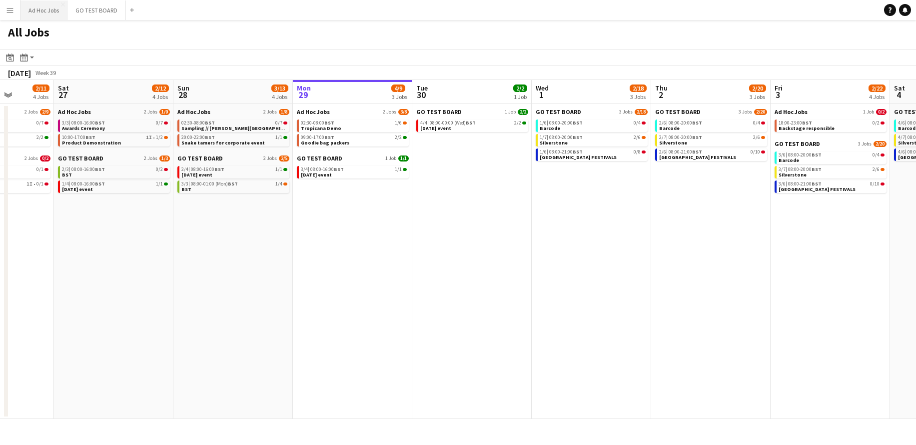
click at [42, 10] on button "Ad Hoc Jobs Close" at bounding box center [43, 9] width 47 height 19
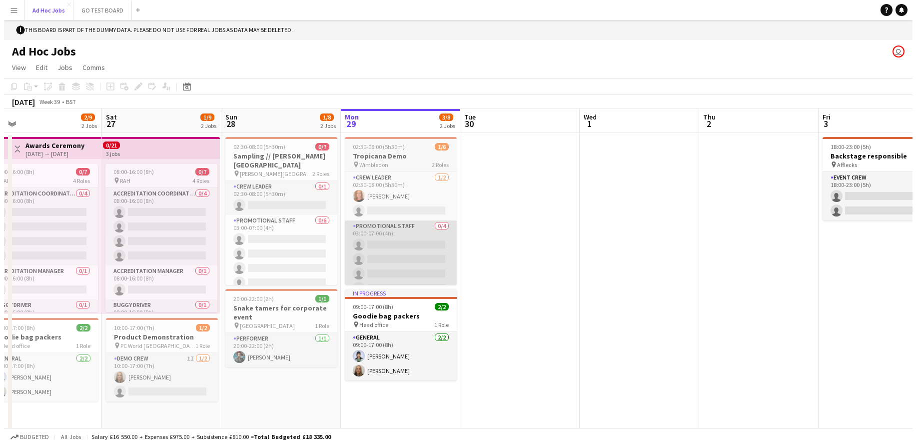
scroll to position [0, 257]
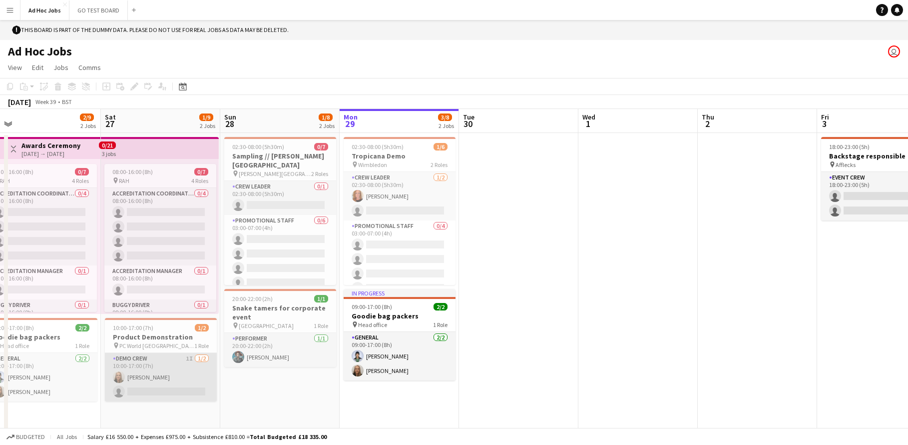
click at [148, 360] on app-card-role "Demo crew 1I [DATE] 10:00-17:00 (7h) [PERSON_NAME] single-neutral-actions" at bounding box center [161, 377] width 112 height 48
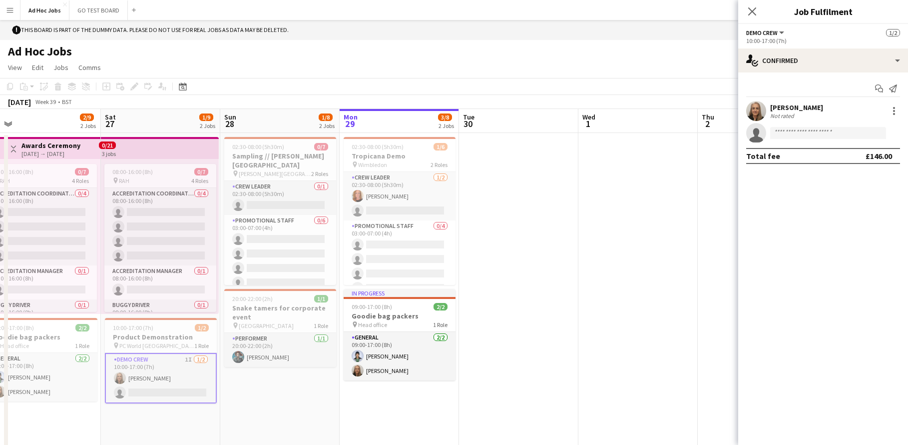
click at [11, 12] on app-icon "Menu" at bounding box center [10, 10] width 8 height 8
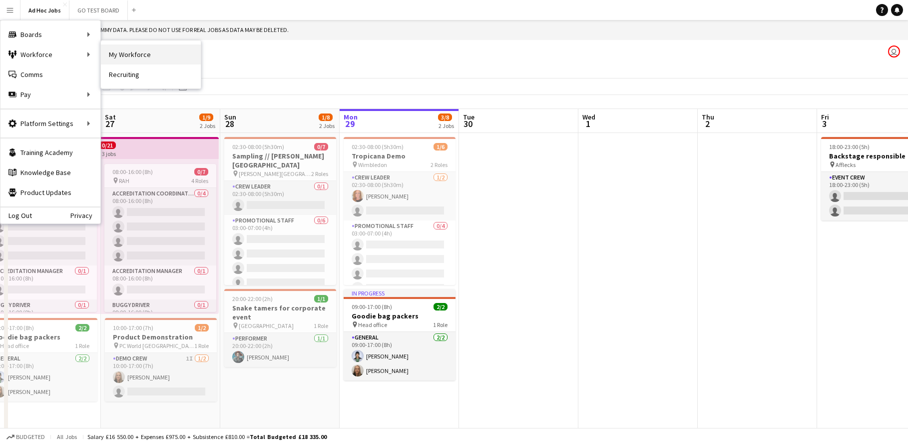
click at [153, 51] on link "My Workforce" at bounding box center [151, 54] width 100 height 20
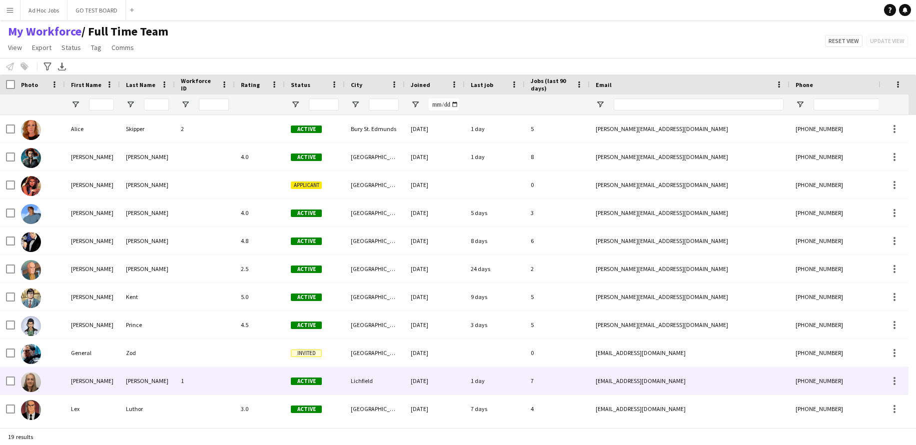
click at [81, 385] on div "[PERSON_NAME]" at bounding box center [92, 380] width 55 height 27
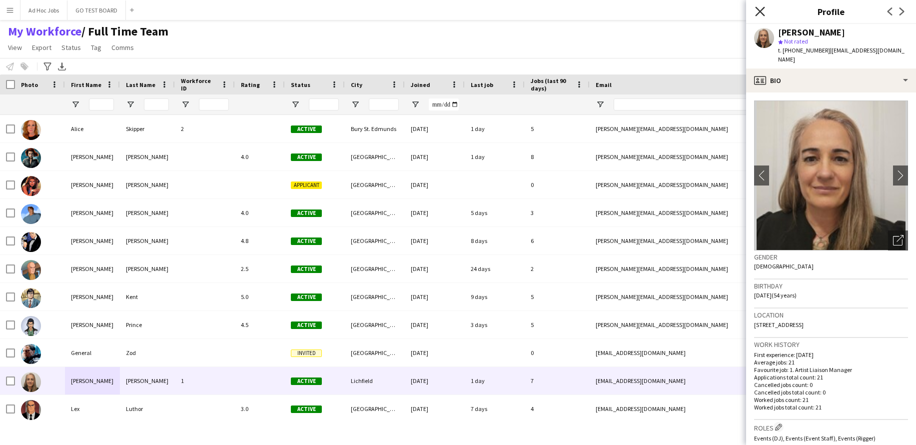
click at [759, 14] on icon "Close pop-in" at bounding box center [759, 10] width 9 height 9
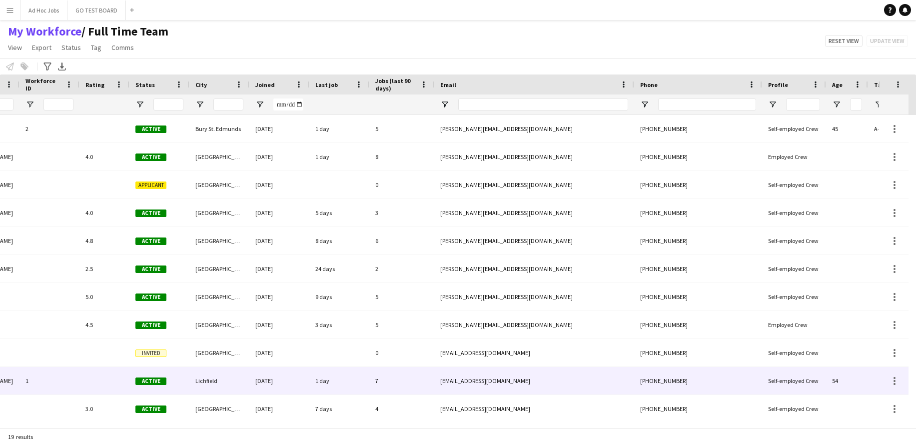
scroll to position [0, 85]
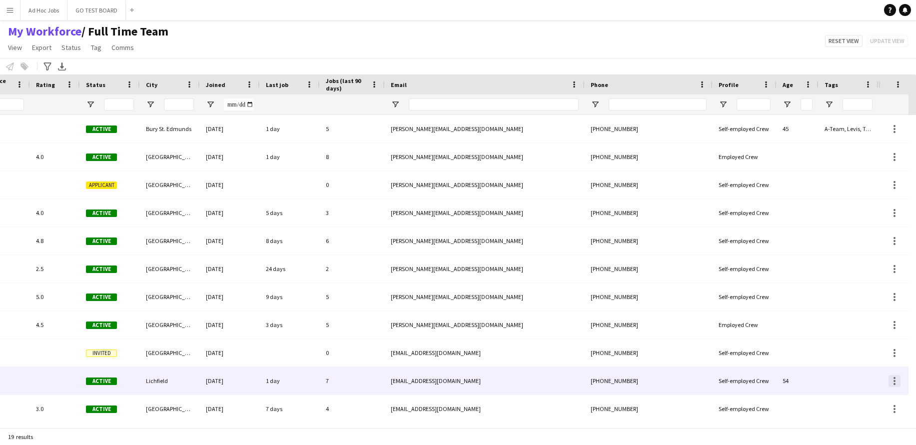
click at [895, 380] on div at bounding box center [894, 381] width 2 height 2
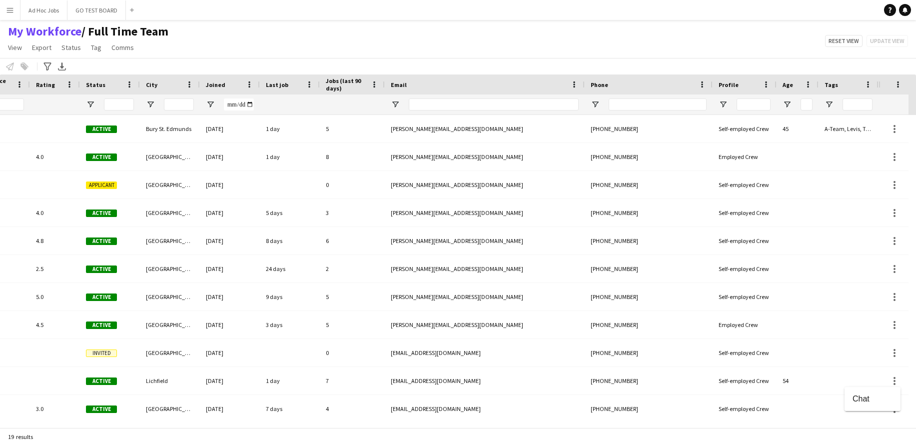
click at [895, 381] on div at bounding box center [458, 222] width 916 height 445
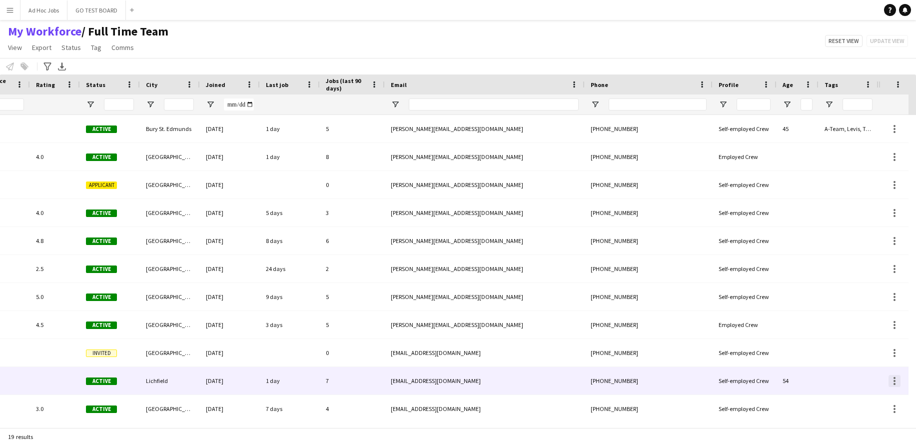
click at [890, 384] on div at bounding box center [894, 381] width 12 height 12
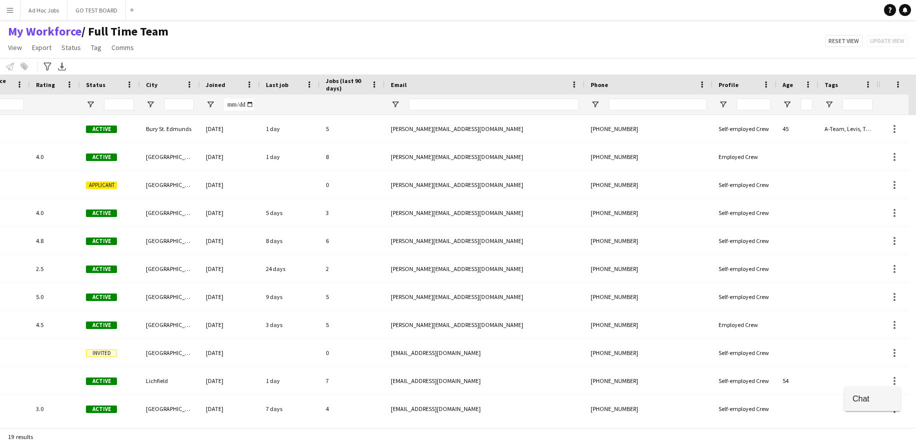
click at [871, 392] on button "Chat" at bounding box center [872, 399] width 56 height 24
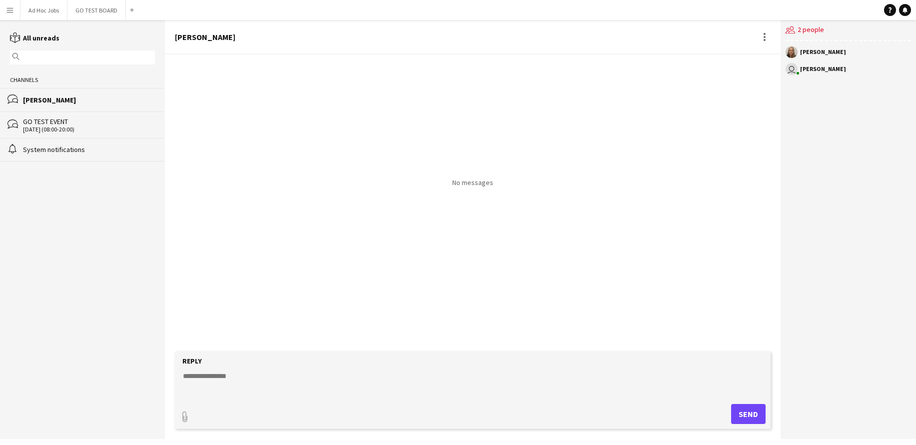
click at [42, 123] on div "GO TEST EVENT" at bounding box center [89, 121] width 132 height 9
click at [5, 15] on button "Menu" at bounding box center [10, 10] width 20 height 20
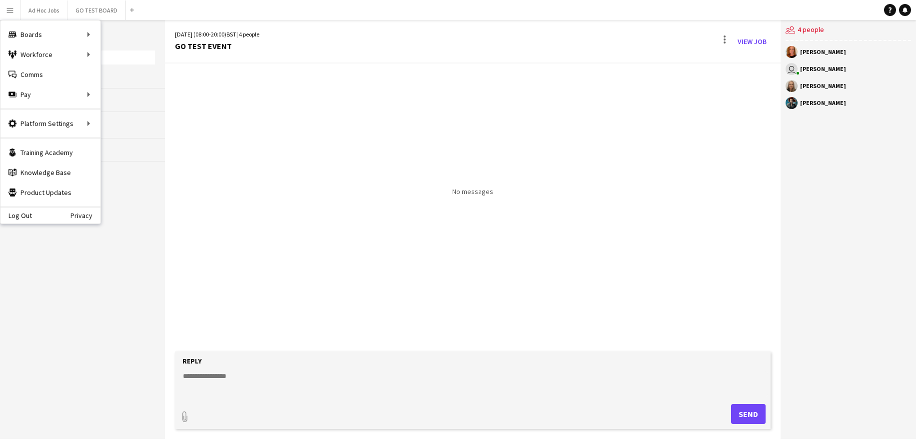
click at [202, 114] on div "No messages" at bounding box center [473, 129] width 616 height 132
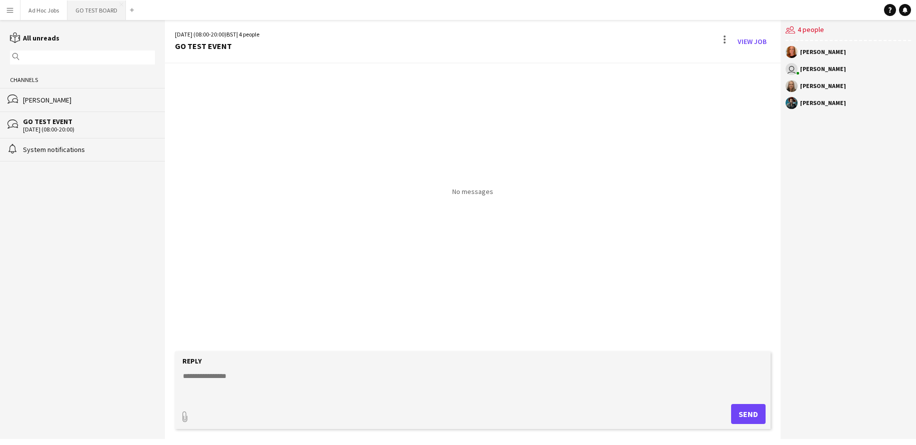
click at [109, 10] on button "GO TEST BOARD Close" at bounding box center [96, 9] width 58 height 19
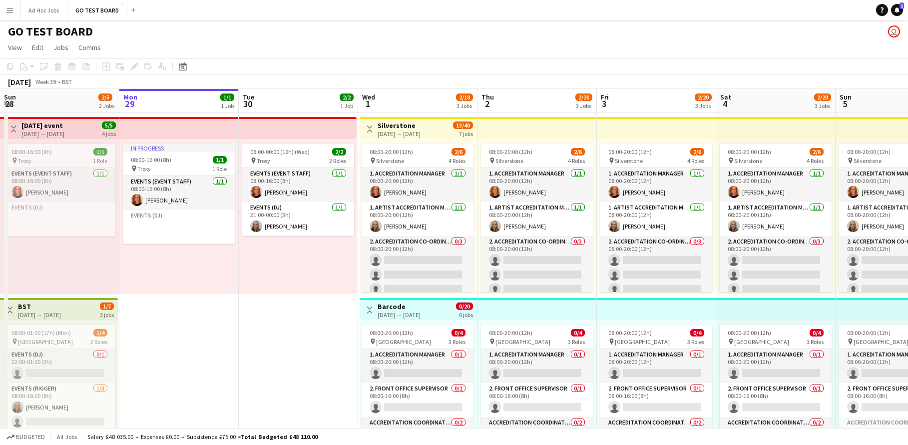
click at [903, 9] on div "Help Notifications 1" at bounding box center [892, 10] width 32 height 12
click at [900, 10] on link "Notifications 1" at bounding box center [897, 10] width 12 height 12
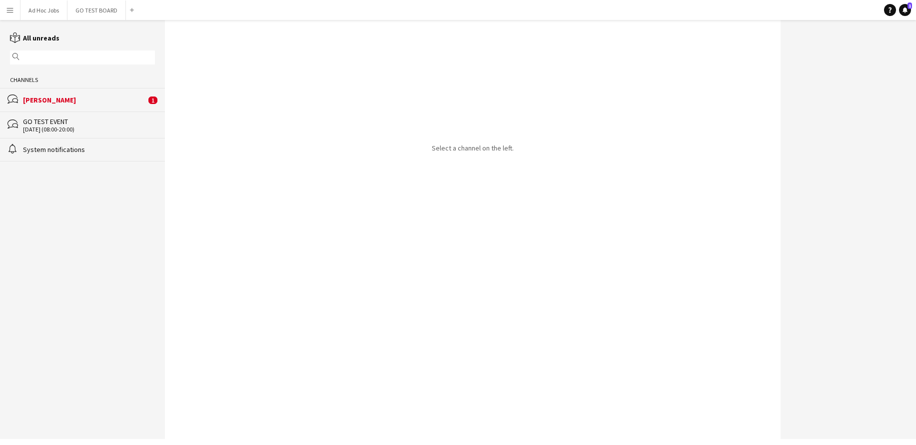
click at [12, 15] on button "Menu" at bounding box center [10, 10] width 20 height 20
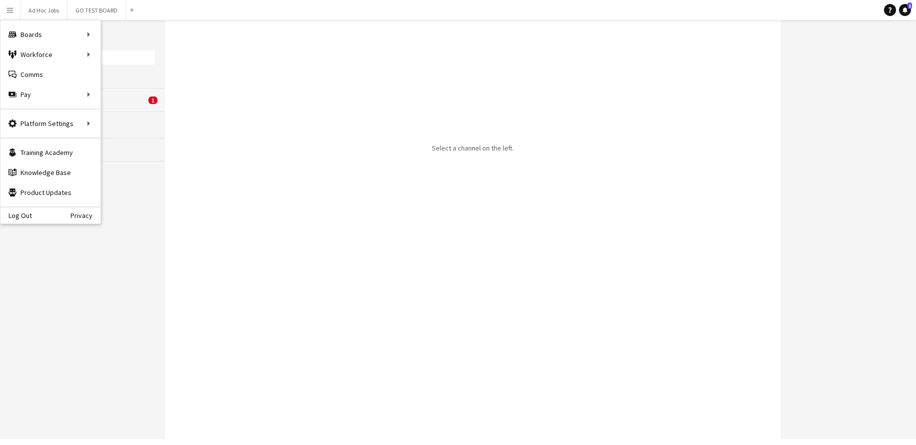
click at [11, 11] on app-icon "Menu" at bounding box center [10, 10] width 8 height 8
click at [23, 31] on div "Boards Boards" at bounding box center [50, 34] width 100 height 20
click at [14, 10] on button "Menu" at bounding box center [10, 10] width 20 height 20
click at [122, 35] on div "reading All unreads" at bounding box center [82, 37] width 165 height 10
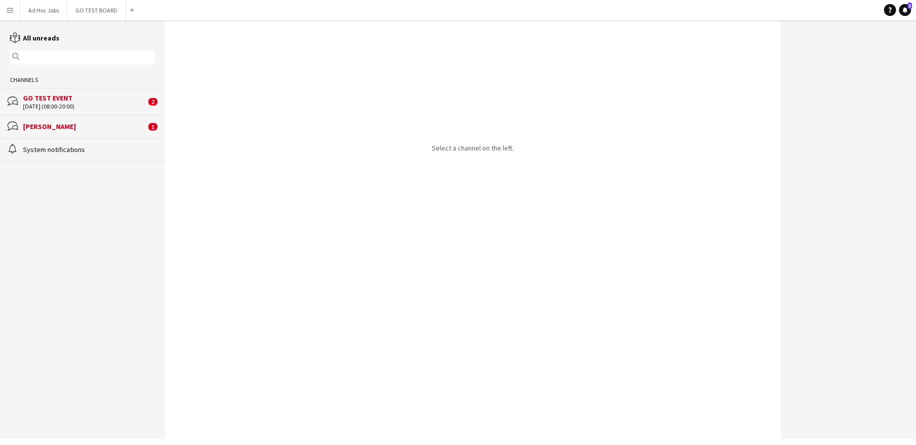
click at [70, 107] on div "[DATE] (08:00-20:00)" at bounding box center [84, 106] width 123 height 7
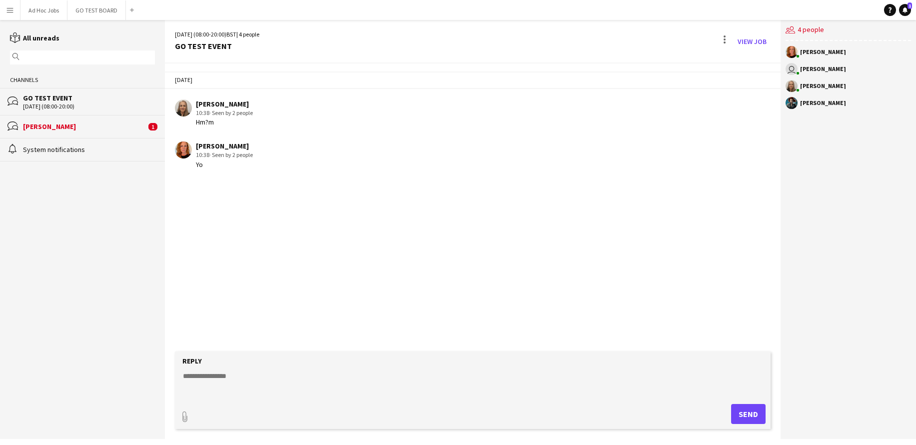
click at [88, 108] on div "[DATE] (08:00-20:00)" at bounding box center [89, 106] width 132 height 7
click at [824, 69] on div "[PERSON_NAME]" at bounding box center [823, 69] width 46 height 6
click at [757, 42] on link "View Job" at bounding box center [751, 41] width 37 height 16
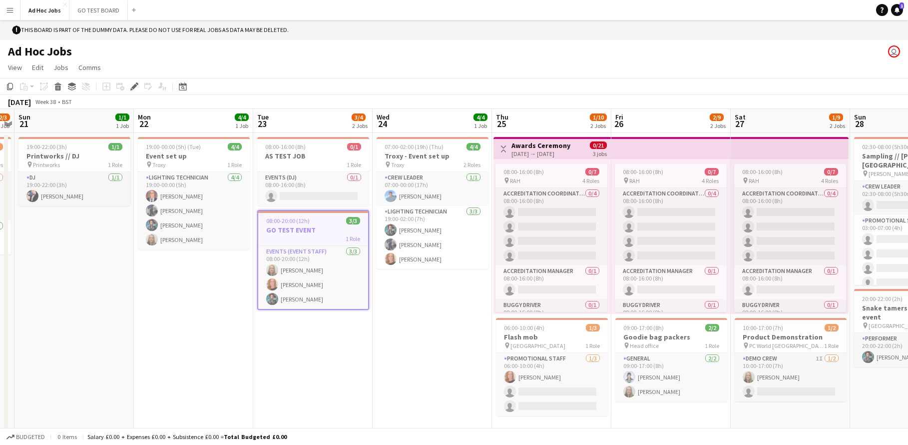
scroll to position [0, 343]
click at [300, 231] on h3 "GO TEST EVENT" at bounding box center [314, 229] width 110 height 9
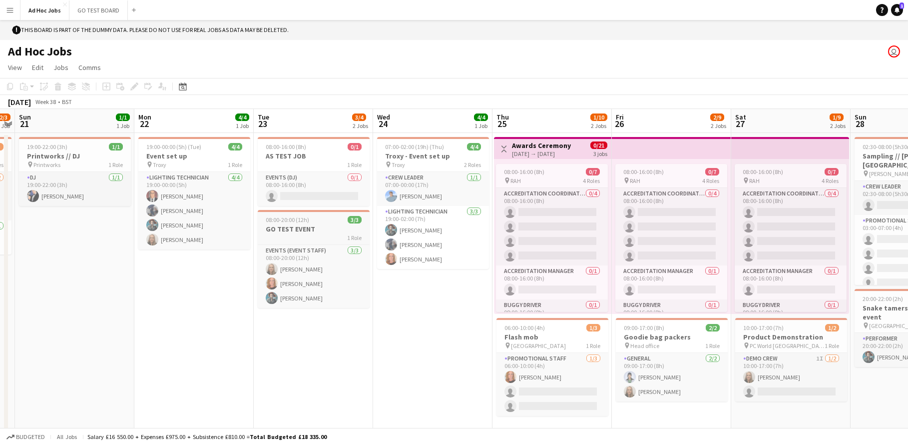
click at [300, 231] on h3 "GO TEST EVENT" at bounding box center [314, 228] width 112 height 9
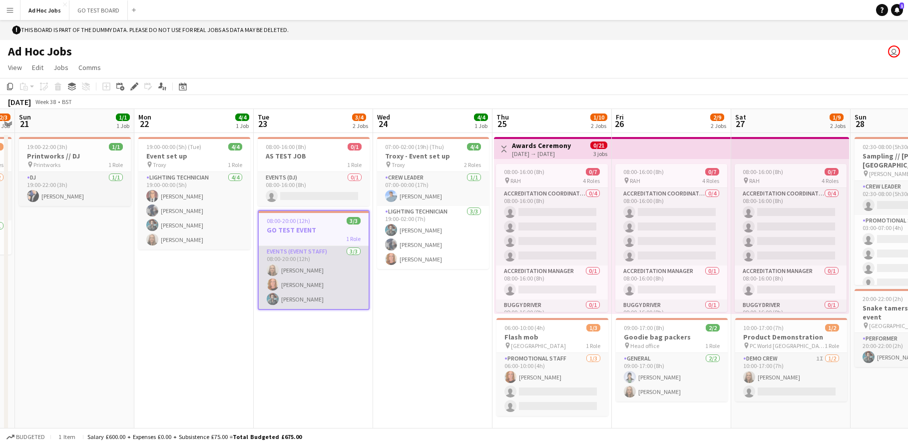
click at [301, 255] on app-card-role "Events (Event Staff) [DATE] 08:00-20:00 (12h) [PERSON_NAME] [PERSON_NAME] [PERS…" at bounding box center [314, 277] width 110 height 63
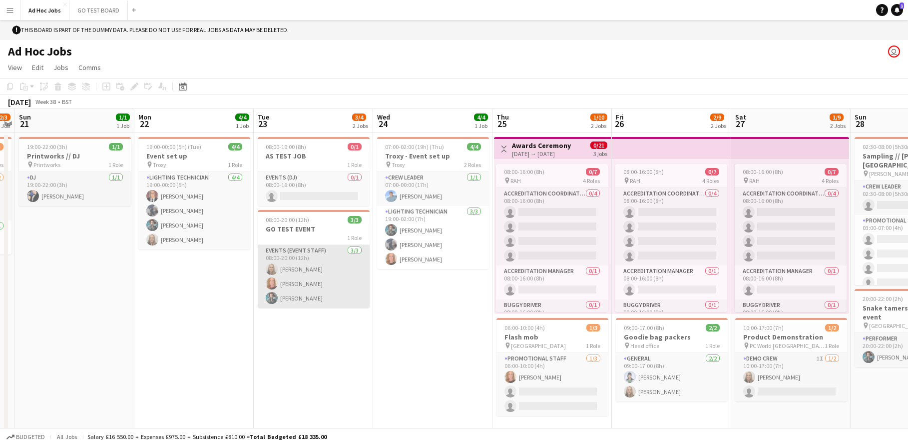
click at [301, 255] on app-card-role "Events (Event Staff) [DATE] 08:00-20:00 (12h) [PERSON_NAME] [PERSON_NAME] [PERS…" at bounding box center [314, 276] width 112 height 63
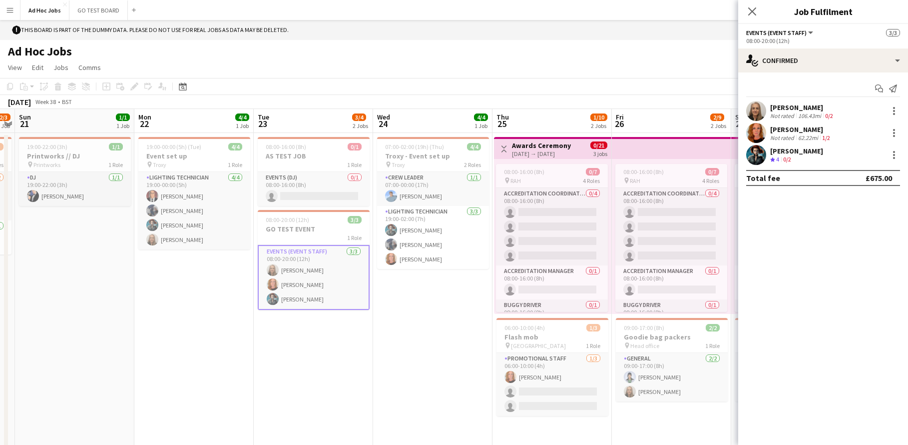
click at [233, 412] on app-date-cell "19:00-00:00 (5h) (Tue) 4/4 Event set up pin Troxy 1 Role Lighting technician [D…" at bounding box center [193, 290] width 119 height 315
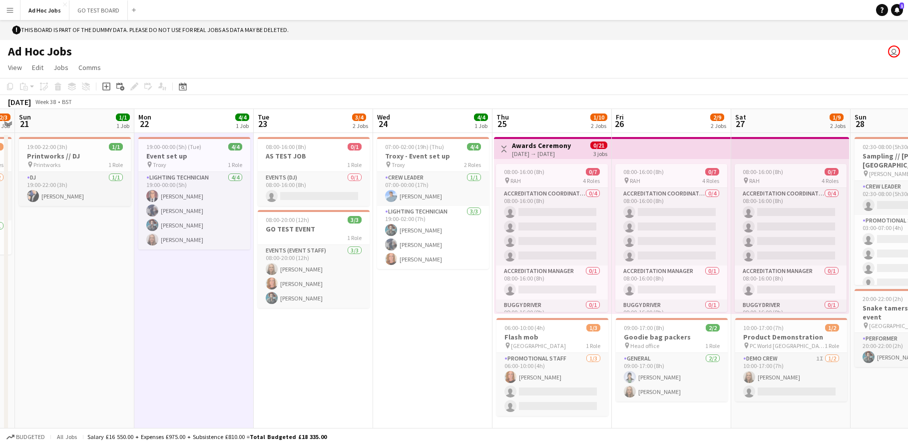
click at [538, 150] on div "[DATE] → [DATE]" at bounding box center [541, 153] width 59 height 7
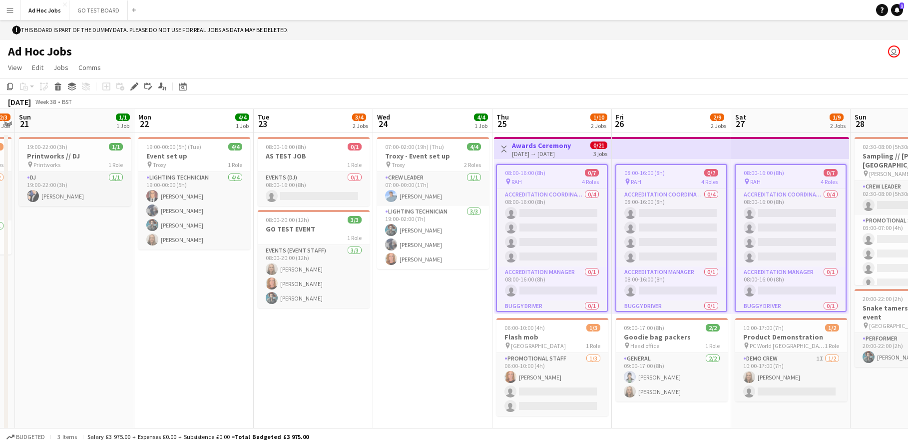
click at [422, 338] on app-date-cell "07:00-02:00 (19h) (Thu) 4/4 Troxy - Event set up pin Troxy 2 Roles Crew Leader …" at bounding box center [432, 290] width 119 height 315
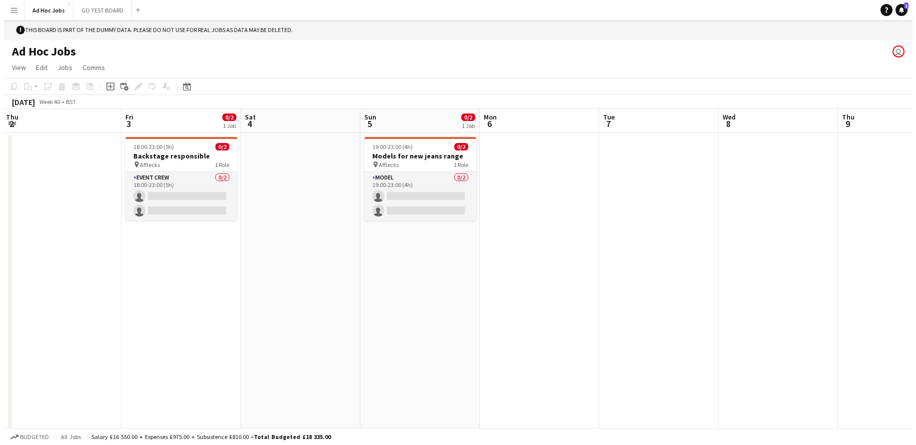
scroll to position [0, 379]
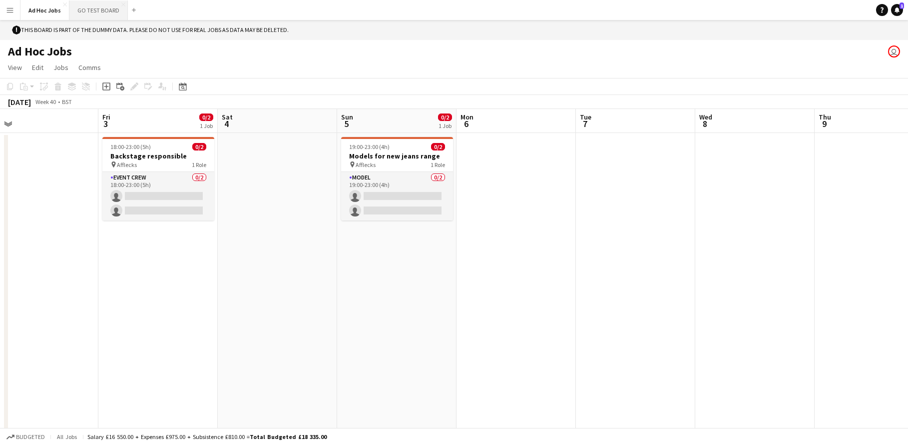
click at [92, 7] on button "GO TEST BOARD Close" at bounding box center [98, 9] width 58 height 19
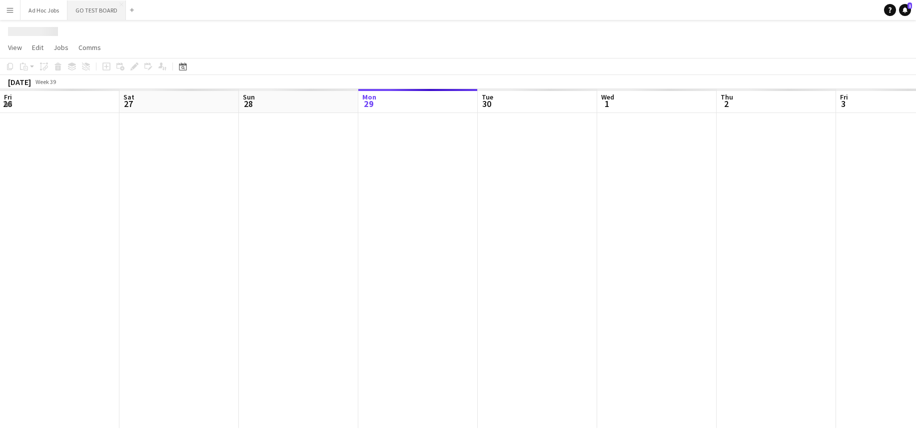
scroll to position [0, 239]
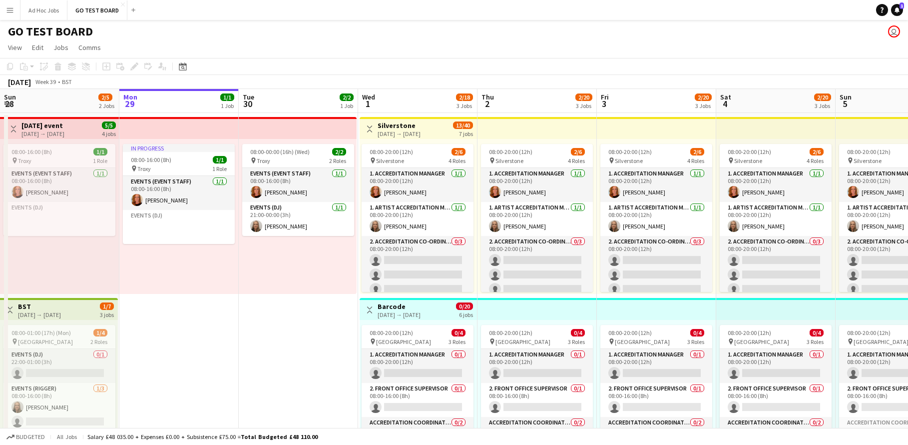
click at [894, 34] on app-user-avatar "user" at bounding box center [894, 31] width 12 height 12
click at [38, 13] on button "Ad Hoc Jobs Close" at bounding box center [43, 9] width 47 height 19
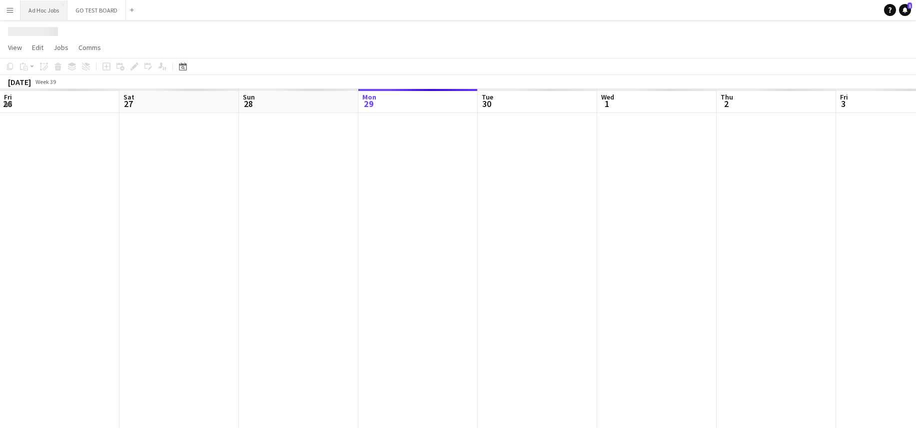
scroll to position [0, 239]
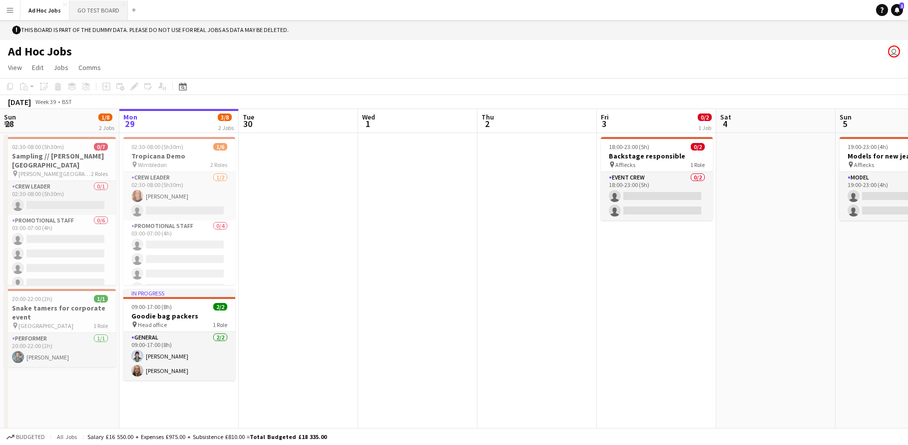
click at [84, 5] on button "GO TEST BOARD Close" at bounding box center [98, 9] width 58 height 19
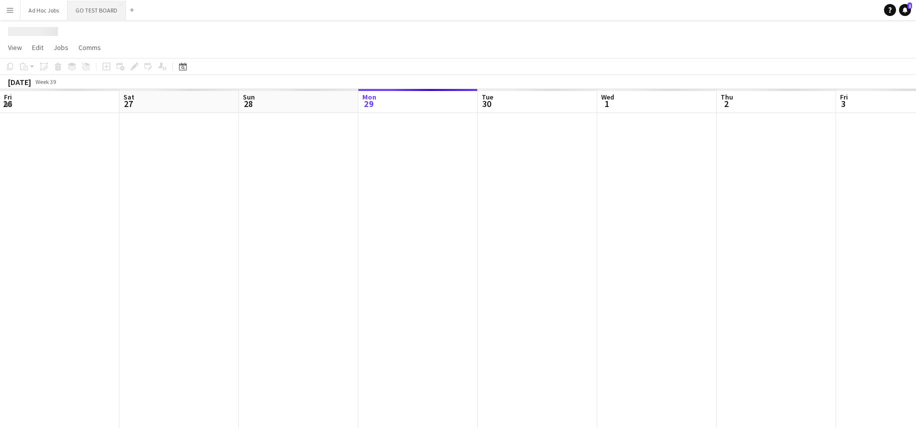
scroll to position [0, 239]
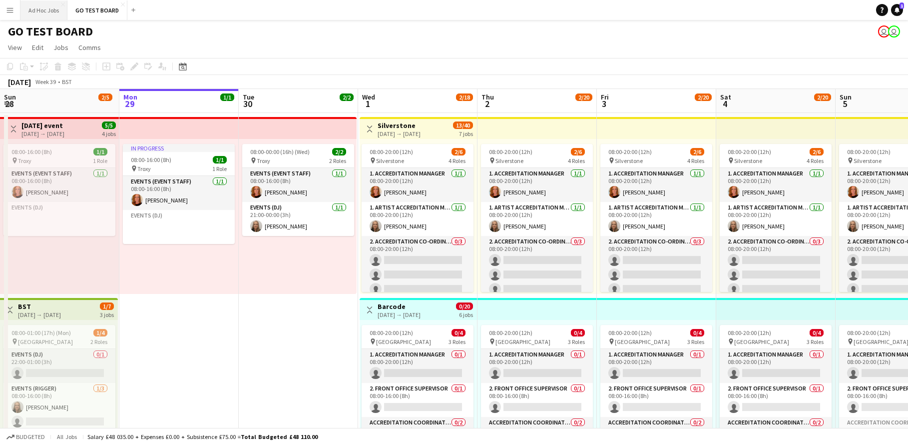
click at [47, 11] on button "Ad Hoc Jobs Close" at bounding box center [43, 9] width 47 height 19
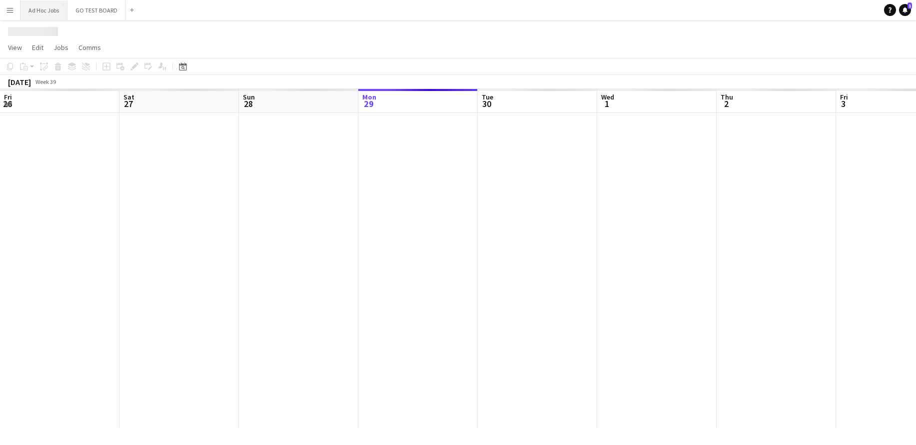
scroll to position [0, 239]
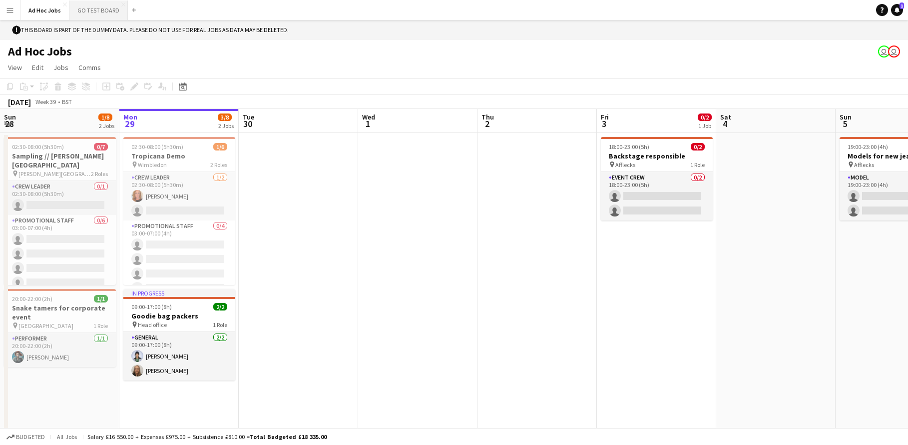
click at [96, 11] on button "GO TEST BOARD Close" at bounding box center [98, 9] width 58 height 19
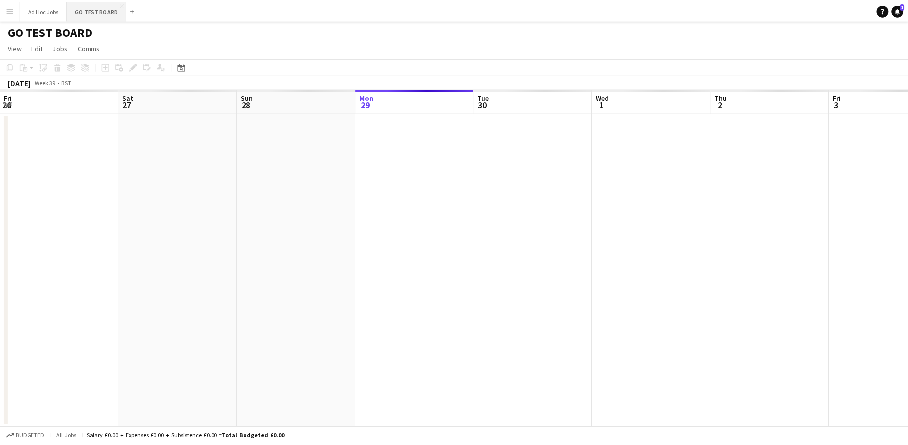
scroll to position [0, 239]
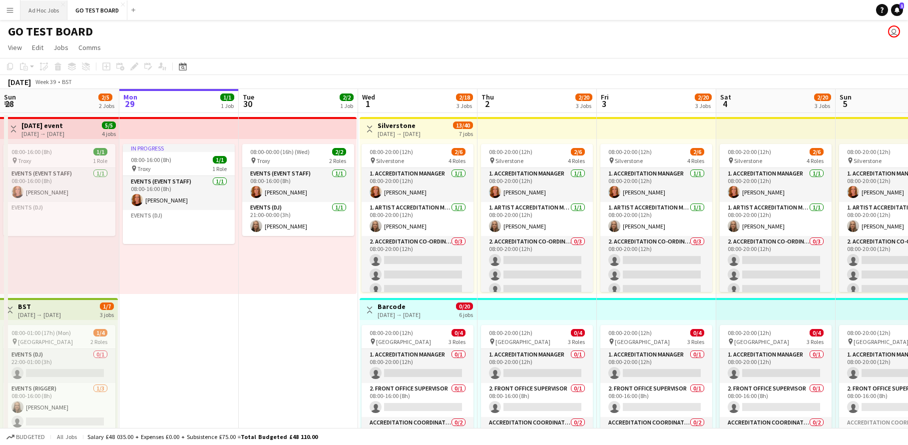
click at [39, 7] on button "Ad Hoc Jobs Close" at bounding box center [43, 9] width 47 height 19
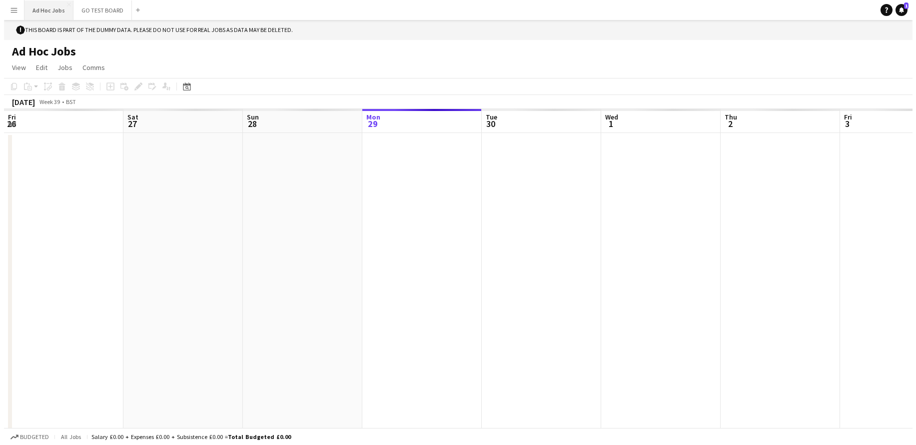
scroll to position [0, 239]
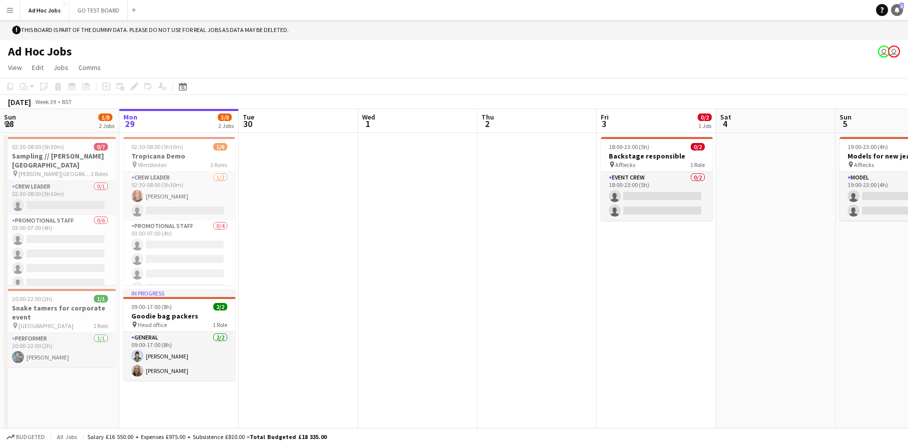
click at [901, 4] on span "1" at bounding box center [902, 5] width 4 height 6
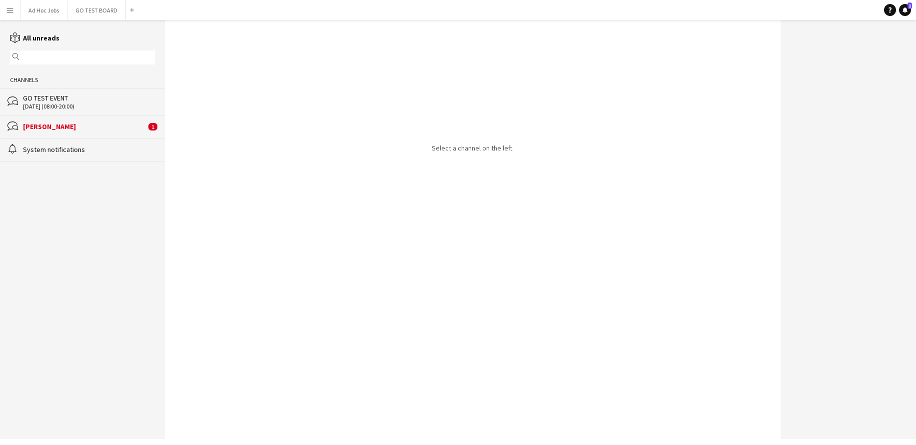
click at [55, 126] on div "[PERSON_NAME]" at bounding box center [84, 126] width 123 height 9
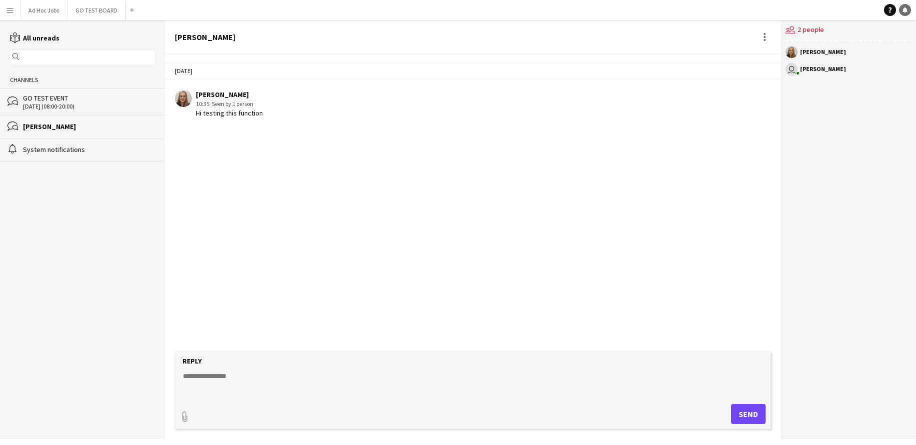
click at [902, 10] on icon "Notifications" at bounding box center [905, 10] width 6 height 6
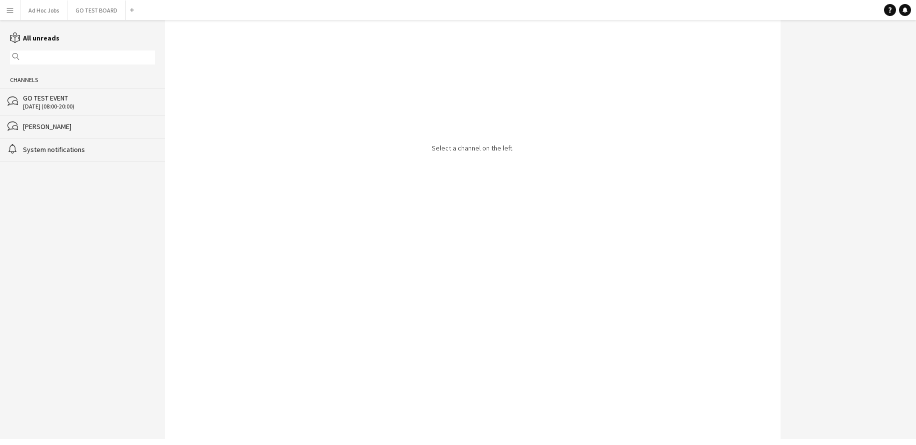
click at [90, 124] on div "[PERSON_NAME]" at bounding box center [89, 126] width 132 height 9
